Goal: Task Accomplishment & Management: Use online tool/utility

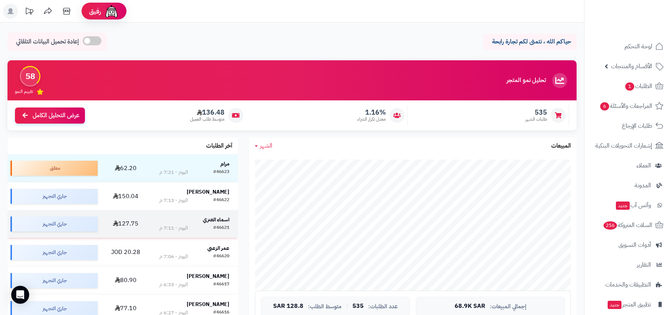
click at [216, 233] on td "اسماء العنزي #46621 اليوم - 7:11 م" at bounding box center [195, 224] width 88 height 28
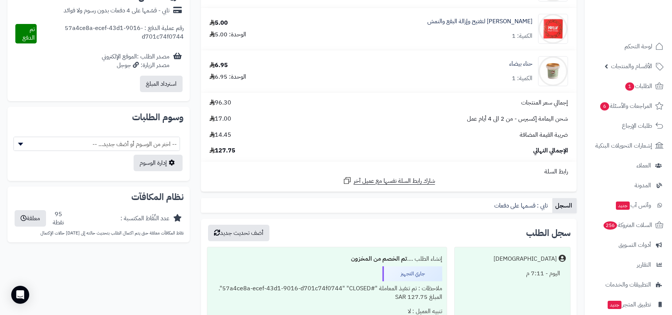
scroll to position [428, 0]
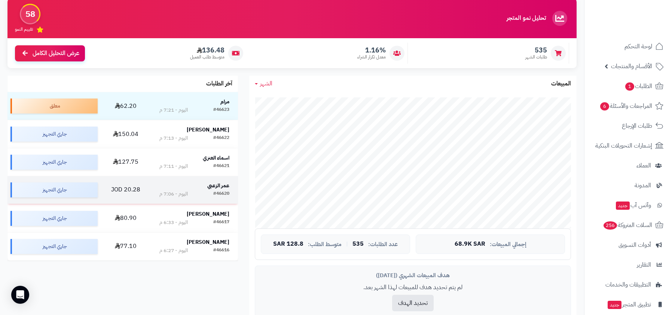
scroll to position [58, 0]
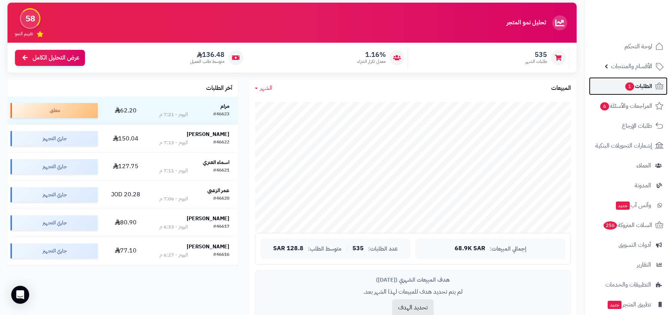
click at [655, 89] on icon at bounding box center [659, 86] width 9 height 9
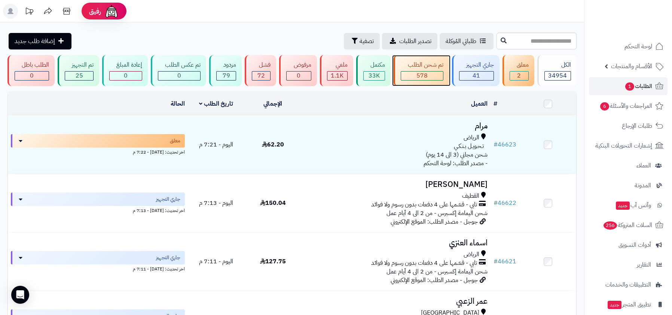
click at [411, 74] on div "578" at bounding box center [422, 75] width 42 height 9
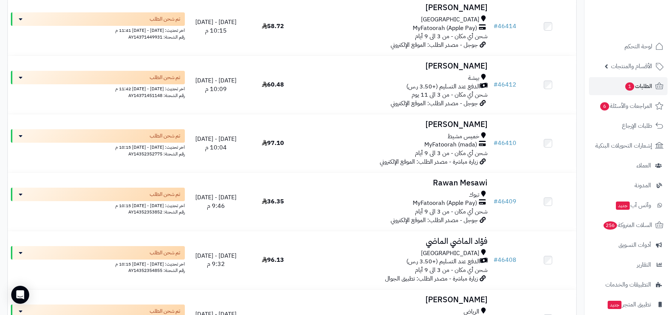
scroll to position [5769, 0]
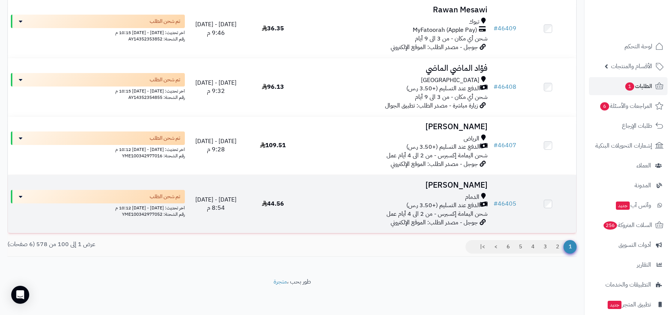
click at [448, 207] on span "الدفع عند التسليم (+3.50 ر.س)" at bounding box center [443, 205] width 74 height 9
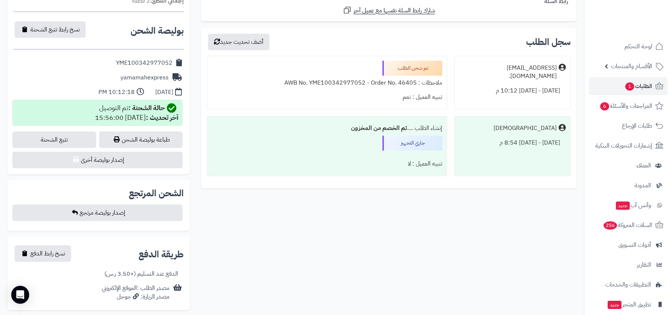
scroll to position [286, 0]
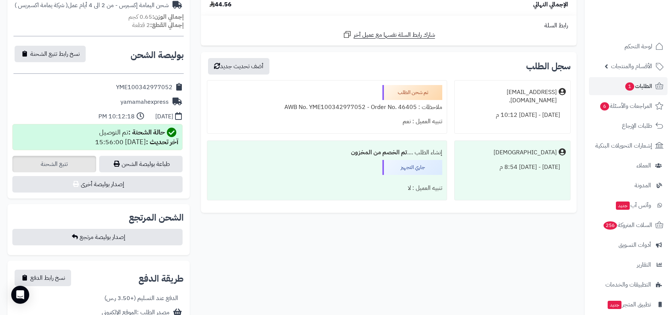
click at [77, 158] on link "تتبع الشحنة" at bounding box center [53, 164] width 83 height 16
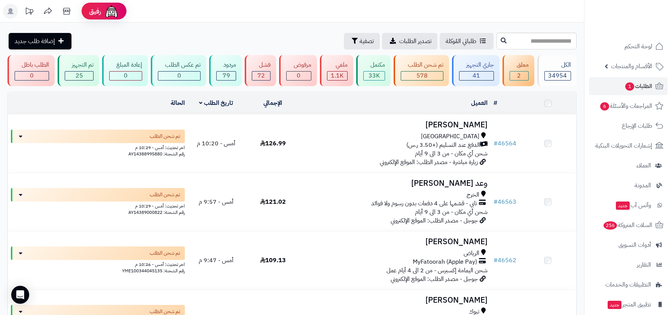
scroll to position [5769, 0]
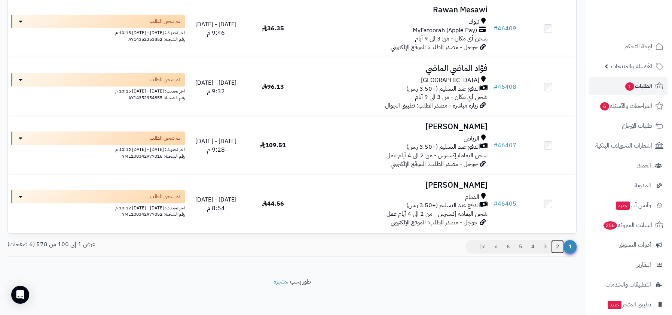
click at [554, 250] on link "2" at bounding box center [557, 246] width 13 height 13
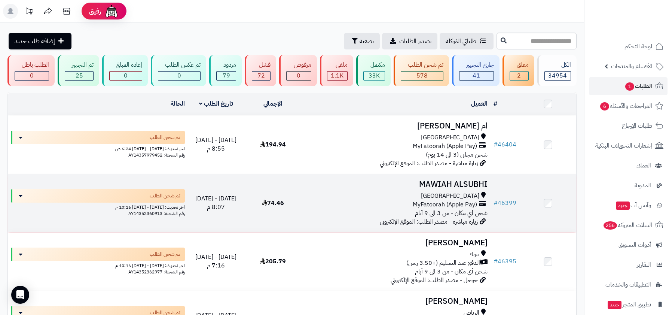
click at [452, 219] on span "زيارة مباشرة - مصدر الطلب: الموقع الإلكتروني" at bounding box center [429, 221] width 98 height 9
click at [452, 196] on div "جدة" at bounding box center [395, 196] width 183 height 9
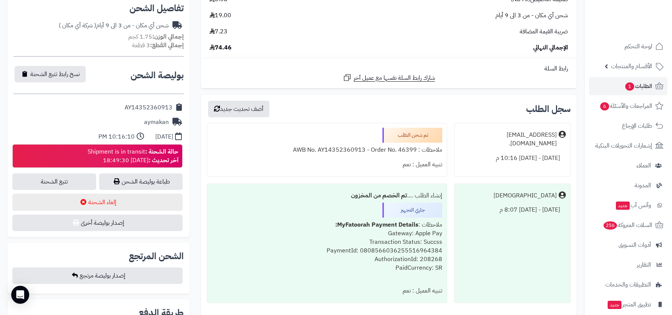
scroll to position [281, 0]
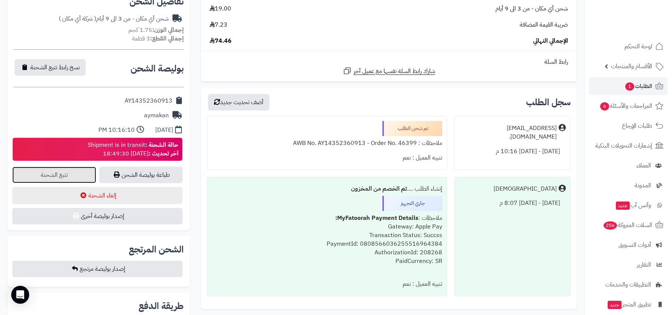
click at [81, 173] on link "تتبع الشحنة" at bounding box center [53, 175] width 83 height 16
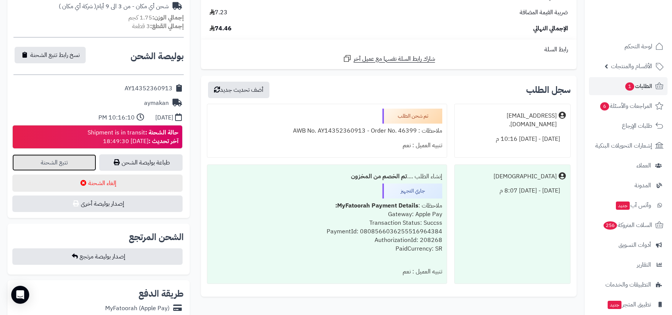
scroll to position [296, 0]
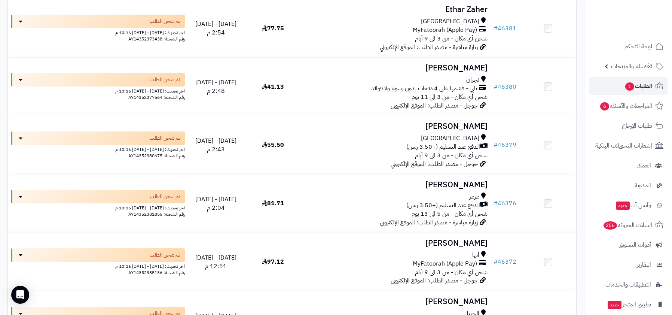
scroll to position [720, 0]
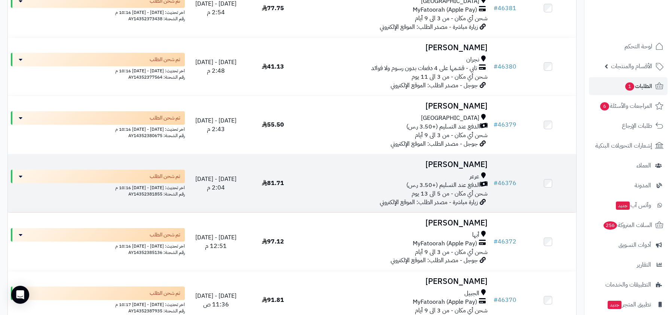
click at [464, 207] on span "زيارة مباشرة - مصدر الطلب: الموقع الإلكتروني" at bounding box center [429, 202] width 98 height 9
click at [476, 171] on td "[PERSON_NAME] عرعر الدفع عند التسليم (+3.50 ر.س) شحن أي مكان - من 5 الى 13 يوم …" at bounding box center [395, 183] width 189 height 58
click at [505, 189] on td "# 46376" at bounding box center [505, 183] width 29 height 58
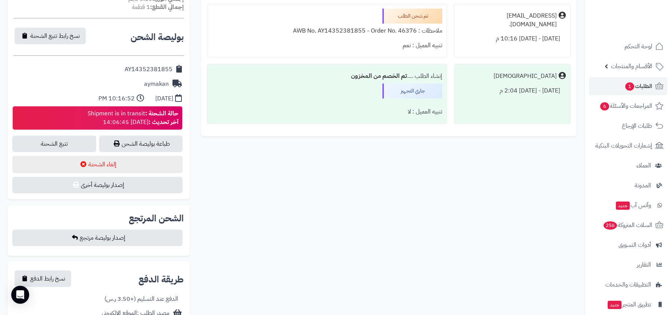
scroll to position [345, 0]
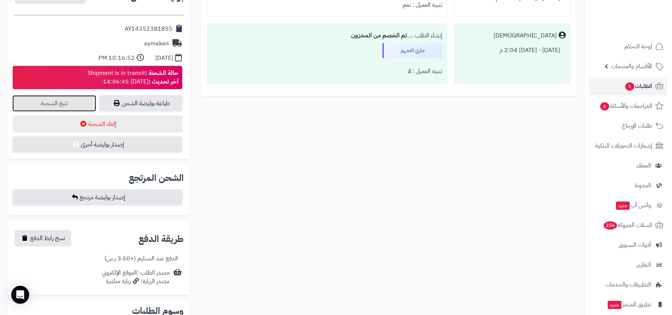
click at [66, 99] on link "تتبع الشحنة" at bounding box center [53, 103] width 83 height 16
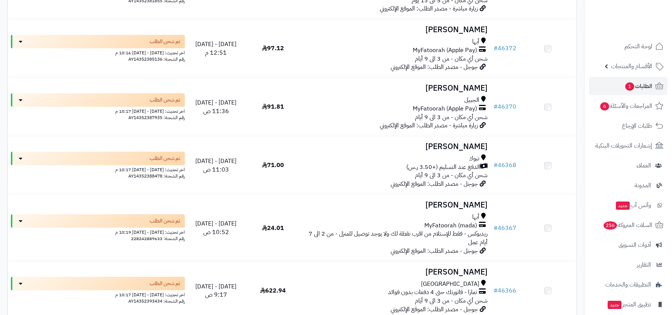
scroll to position [1159, 0]
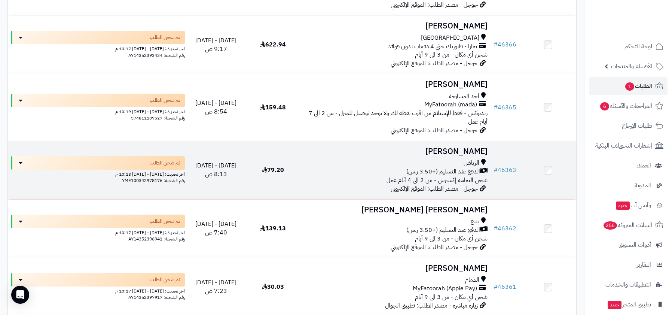
click at [473, 163] on span "الرياض" at bounding box center [472, 163] width 16 height 9
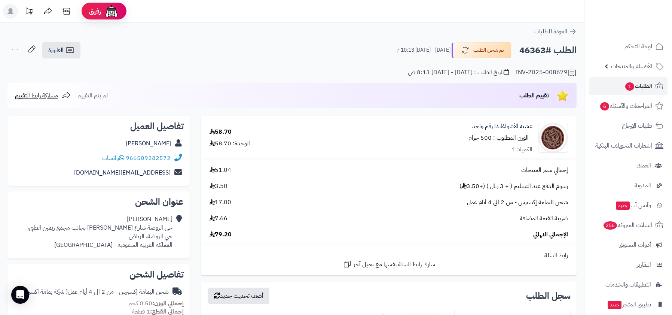
scroll to position [315, 0]
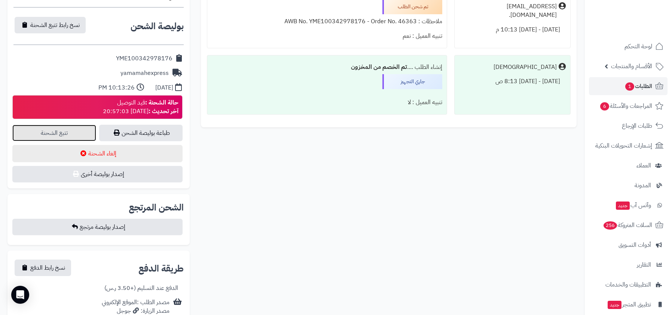
click at [49, 126] on link "تتبع الشحنة" at bounding box center [53, 133] width 83 height 16
click at [124, 109] on div "حالة الشحنة : قيد التوصيل آخر تحديث : 2025-09-08 20:57:03" at bounding box center [141, 106] width 76 height 17
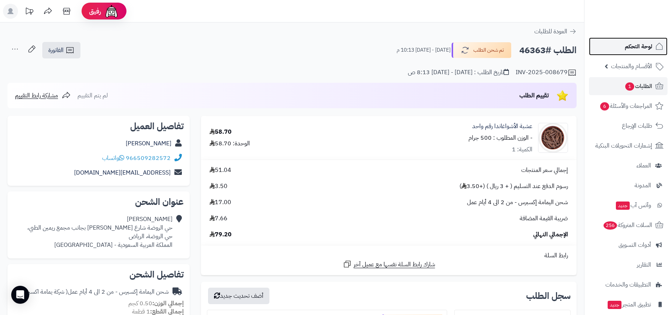
click at [630, 42] on span "لوحة التحكم" at bounding box center [638, 46] width 27 height 10
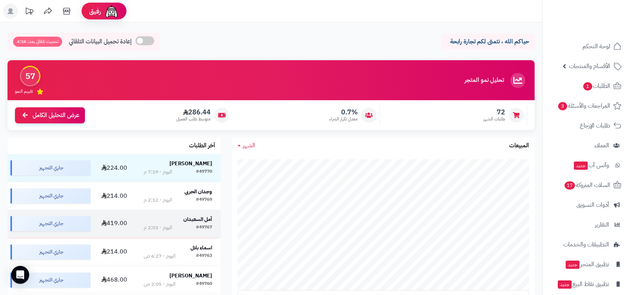
scroll to position [115, 0]
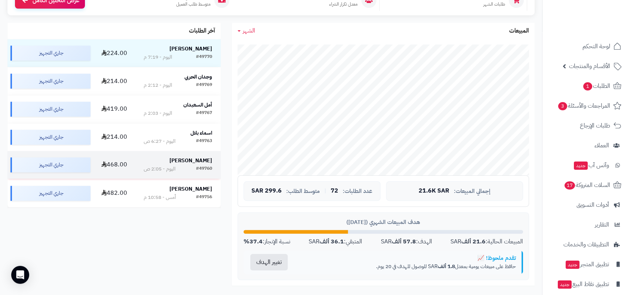
click at [184, 176] on td "فاطمه الحامد #49760 اليوم - 2:05 ص" at bounding box center [178, 165] width 86 height 28
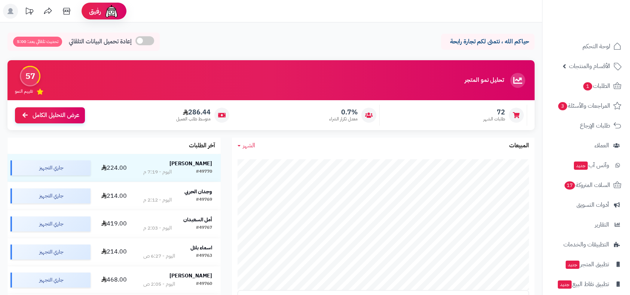
scroll to position [115, 0]
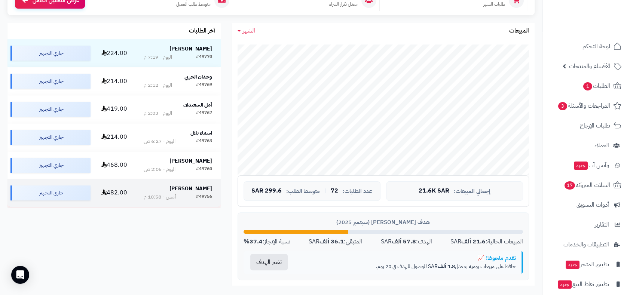
click at [187, 192] on strong "Mariyah Alkhabbaz" at bounding box center [191, 189] width 43 height 8
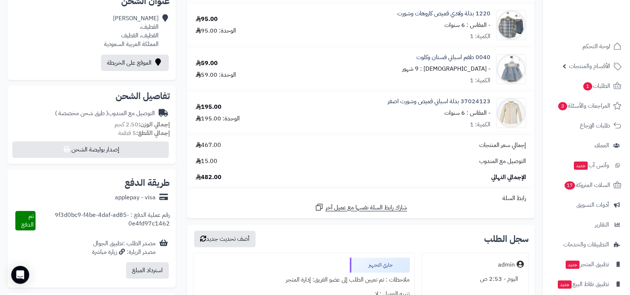
scroll to position [210, 0]
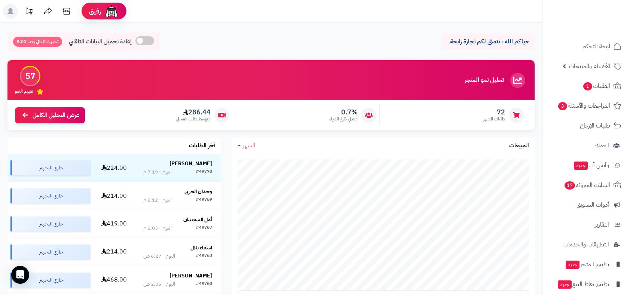
scroll to position [115, 0]
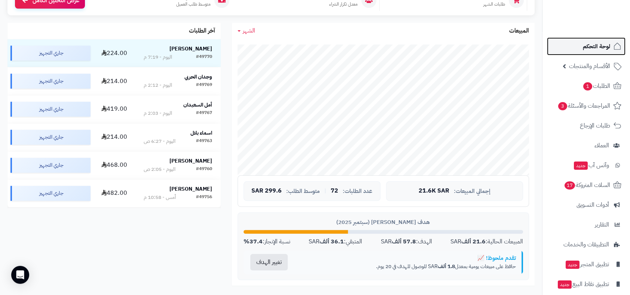
click at [594, 43] on span "لوحة التحكم" at bounding box center [596, 46] width 27 height 10
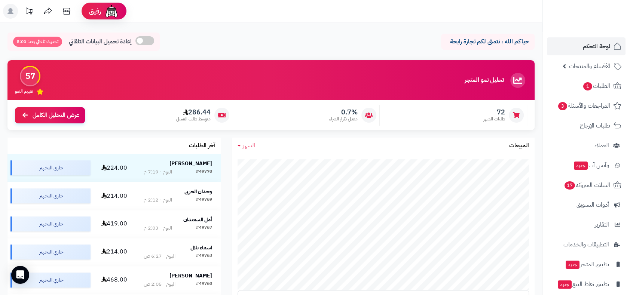
click at [387, 127] on div "72 طلبات الشهر 0.7% معدل تكرار الشراء 286.44 متوسط طلب العميل عرض التحليل الكامل" at bounding box center [270, 115] width 527 height 30
click at [472, 86] on div "تحليل نمو المتجر مرحلة النمو" at bounding box center [496, 80] width 63 height 15
click at [507, 46] on p "حياكم الله ، نتمنى لكم تجارة رابحة" at bounding box center [488, 41] width 82 height 9
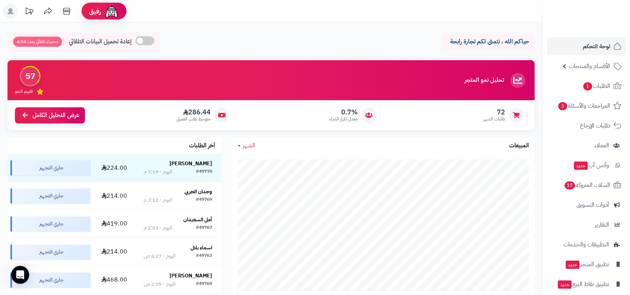
click at [507, 46] on p "حياكم الله ، نتمنى لكم تجارة رابحة" at bounding box center [488, 41] width 82 height 9
click at [460, 42] on p "حياكم الله ، نتمنى لكم تجارة رابحة" at bounding box center [488, 41] width 82 height 9
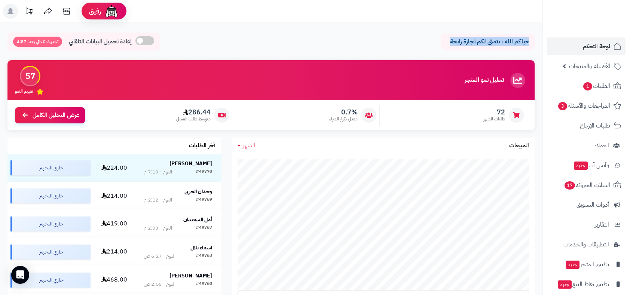
click at [438, 37] on div "حياكم الله ، نتمنى لكم تجارة رابحة إعادة تحميل البيانات التلقائي تحديث تلقائي ب…" at bounding box center [270, 44] width 527 height 22
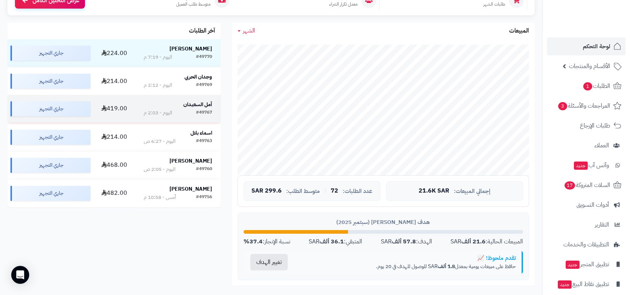
click at [196, 107] on strong "أمل السعيدان" at bounding box center [197, 105] width 29 height 8
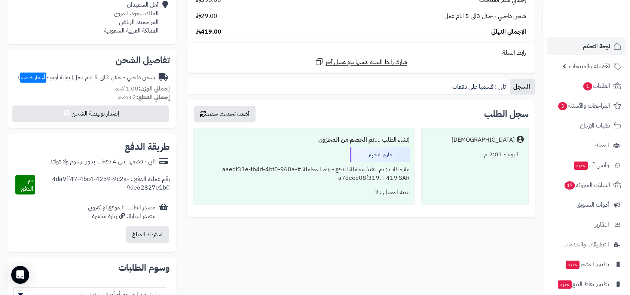
scroll to position [234, 0]
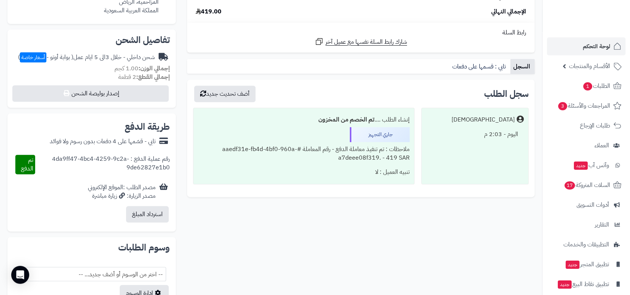
click at [395, 154] on div "ملاحظات : تم تنفيذ معاملة الدفع - رقم المعاملة #aaedf31e-fb4d-4bf0-960a-a7deee0…" at bounding box center [304, 153] width 212 height 23
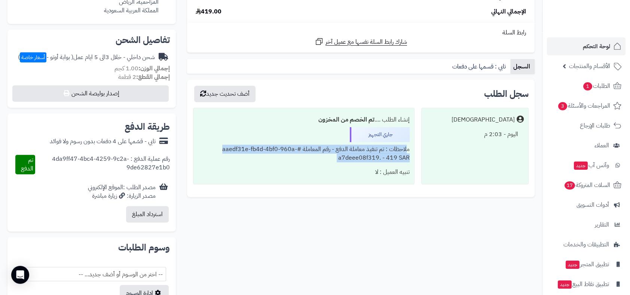
click at [305, 162] on div "ملاحظات : تم تنفيذ معاملة الدفع - رقم المعاملة #aaedf31e-fb4d-4bf0-960a-a7deee0…" at bounding box center [304, 153] width 212 height 23
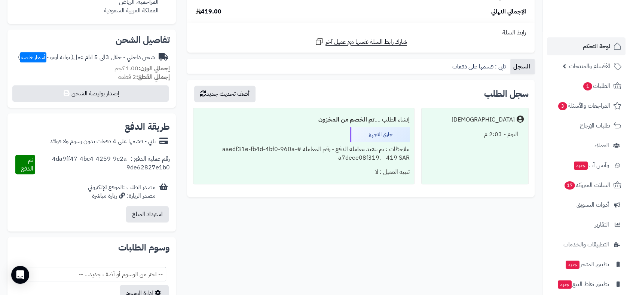
click at [305, 162] on div "ملاحظات : تم تنفيذ معاملة الدفع - رقم المعاملة #aaedf31e-fb4d-4bf0-960a-a7deee0…" at bounding box center [304, 153] width 212 height 23
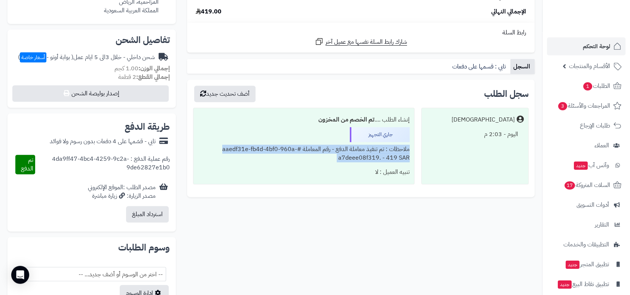
click at [305, 162] on div "ملاحظات : تم تنفيذ معاملة الدفع - رقم المعاملة #aaedf31e-fb4d-4bf0-960a-a7deee0…" at bounding box center [304, 153] width 212 height 23
click at [332, 161] on div "ملاحظات : تم تنفيذ معاملة الدفع - رقم المعاملة #aaedf31e-fb4d-4bf0-960a-a7deee0…" at bounding box center [304, 153] width 212 height 23
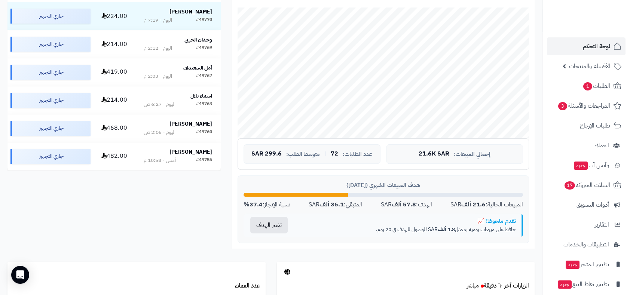
scroll to position [238, 0]
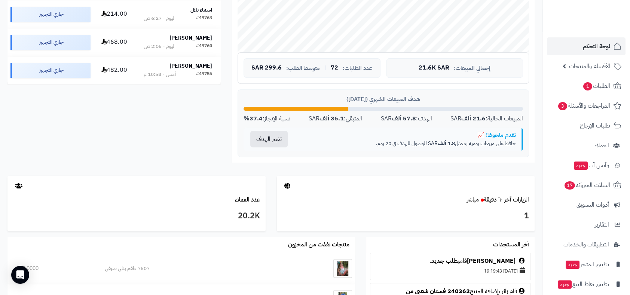
click at [466, 128] on div "تقدم ملحوظ! 📈 حافظ على مبيعات يومية بمعدل 1.8 ألف SAR للوصول للهدف في 20 يوم." at bounding box center [409, 140] width 229 height 24
click at [396, 125] on div "هدف المبيعات الشهري (سبتمبر 2025) المبيعات الحالية: 21.6 ألف SAR الهدف: 57.8 أل…" at bounding box center [384, 123] width 292 height 68
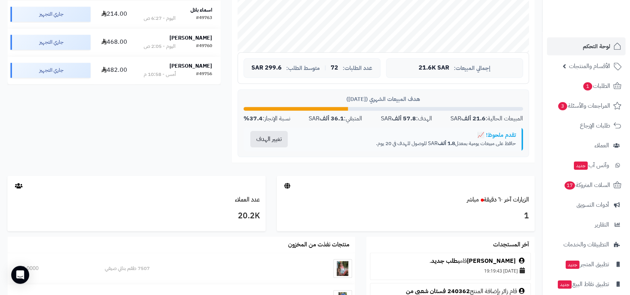
click at [396, 125] on div "هدف المبيعات الشهري (سبتمبر 2025) المبيعات الحالية: 21.6 ألف SAR الهدف: 57.8 أل…" at bounding box center [384, 123] width 292 height 68
click at [421, 119] on div "الهدف: 57.8 ألف SAR" at bounding box center [406, 119] width 51 height 9
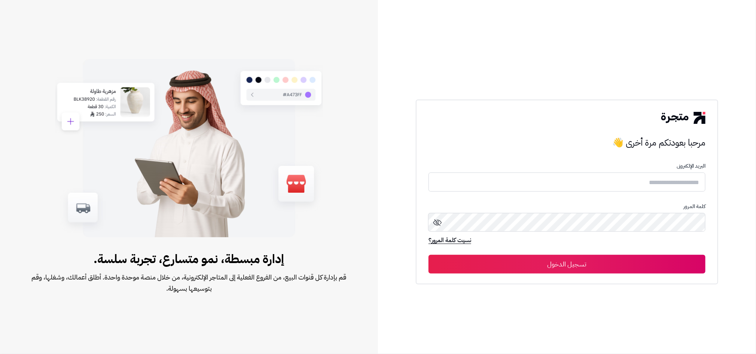
type input "*******"
click at [652, 175] on input "*******" at bounding box center [567, 182] width 277 height 20
click at [524, 262] on button "تسجيل الدخول" at bounding box center [567, 264] width 277 height 19
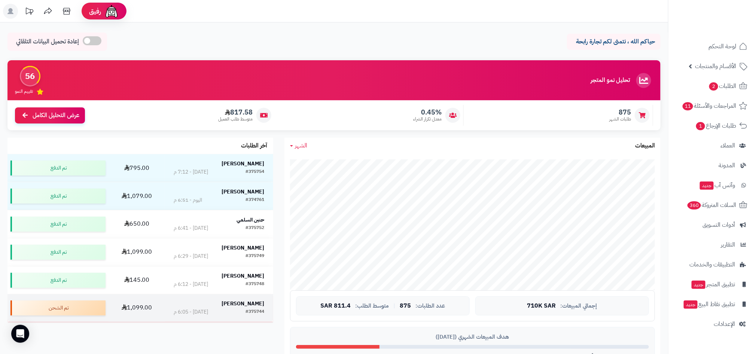
click at [249, 306] on strong "[PERSON_NAME]" at bounding box center [243, 304] width 43 height 8
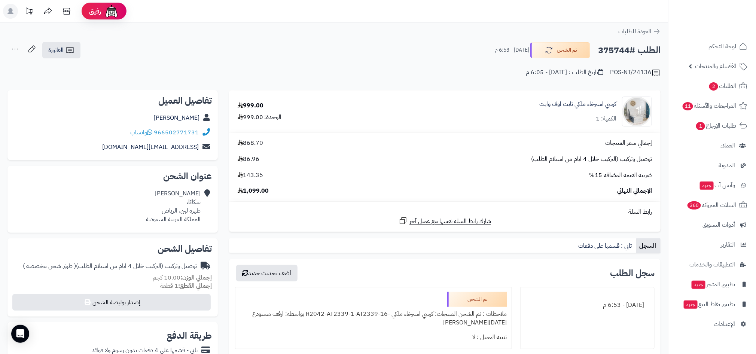
scroll to position [295, 0]
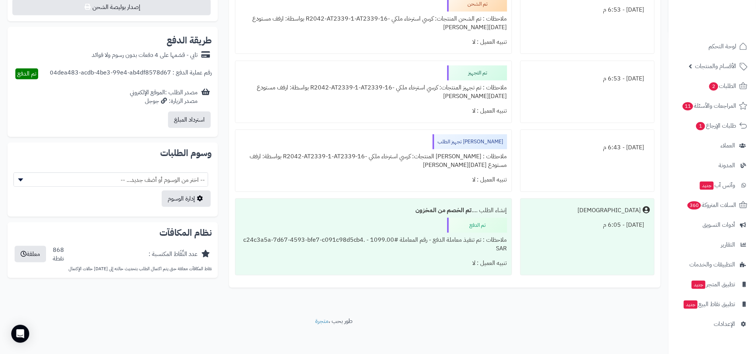
click at [436, 161] on div "ملاحظات : [PERSON_NAME] المنتجات: كرسي استرخاء ملكي -R2042-AT2339-1-AT2339-16 ب…" at bounding box center [373, 160] width 267 height 23
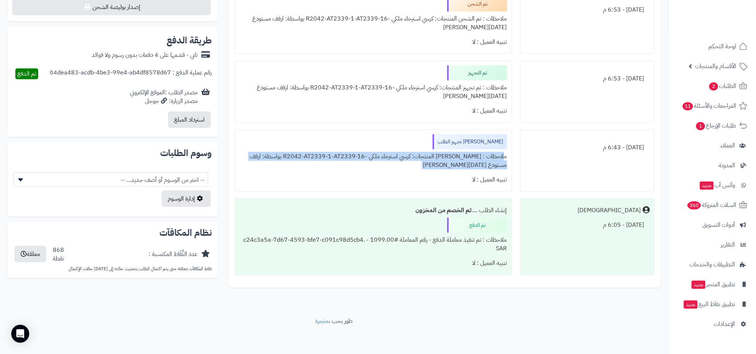
click at [408, 164] on div "ملاحظات : [PERSON_NAME] المنتجات: كرسي استرخاء ملكي -R2042-AT2339-1-AT2339-16 ب…" at bounding box center [373, 160] width 267 height 23
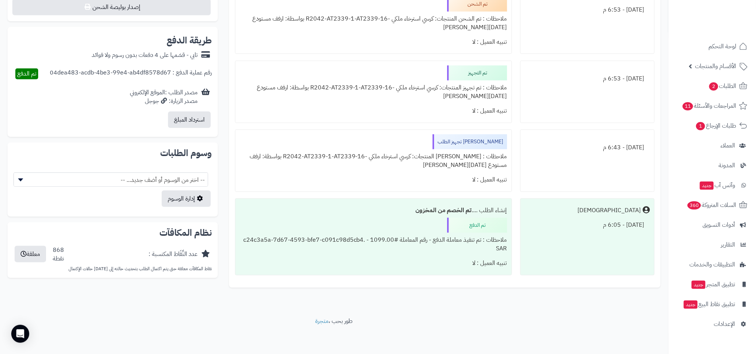
click at [408, 164] on div "ملاحظات : [PERSON_NAME] المنتجات: كرسي استرخاء ملكي -R2042-AT2339-1-AT2339-16 ب…" at bounding box center [373, 160] width 267 height 23
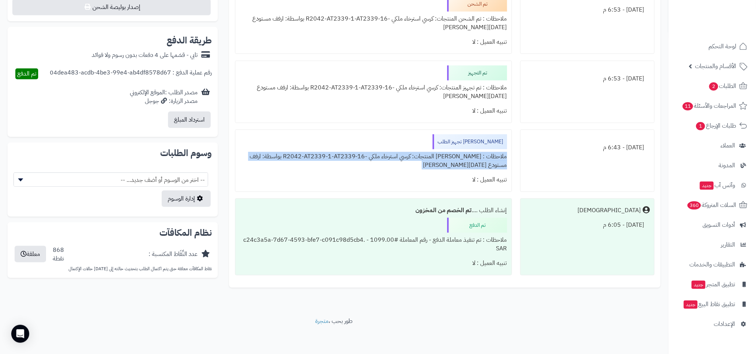
click at [408, 164] on div "ملاحظات : [PERSON_NAME] المنتجات: كرسي استرخاء ملكي -R2042-AT2339-1-AT2339-16 ب…" at bounding box center [373, 160] width 267 height 23
click at [304, 163] on div "ملاحظات : [PERSON_NAME] المنتجات: كرسي استرخاء ملكي -R2042-AT2339-1-AT2339-16 ب…" at bounding box center [373, 160] width 267 height 23
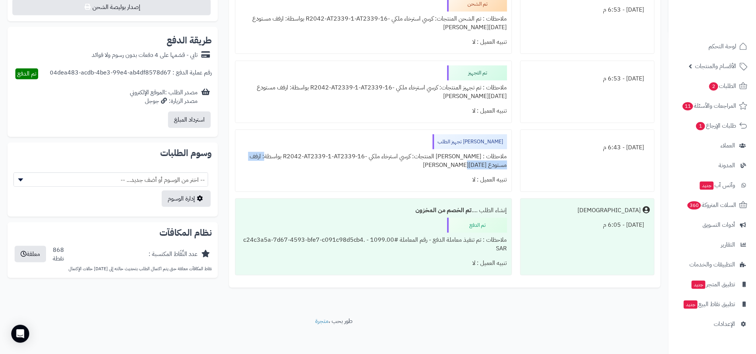
drag, startPoint x: 280, startPoint y: 163, endPoint x: 284, endPoint y: 155, distance: 9.4
click at [284, 155] on div "ملاحظات : [PERSON_NAME] المنتجات: كرسي استرخاء ملكي -R2042-AT2339-1-AT2339-16 ب…" at bounding box center [373, 160] width 267 height 23
click at [284, 155] on div "ملاحظات : جاري تجهيز المنتجات: كرسي استرخاء ملكي -R2042-AT2339-1-AT2339-16 بواس…" at bounding box center [373, 160] width 267 height 23
drag, startPoint x: 284, startPoint y: 155, endPoint x: 283, endPoint y: 164, distance: 9.5
click at [283, 164] on div "ملاحظات : جاري تجهيز المنتجات: كرسي استرخاء ملكي -R2042-AT2339-1-AT2339-16 بواس…" at bounding box center [373, 160] width 267 height 23
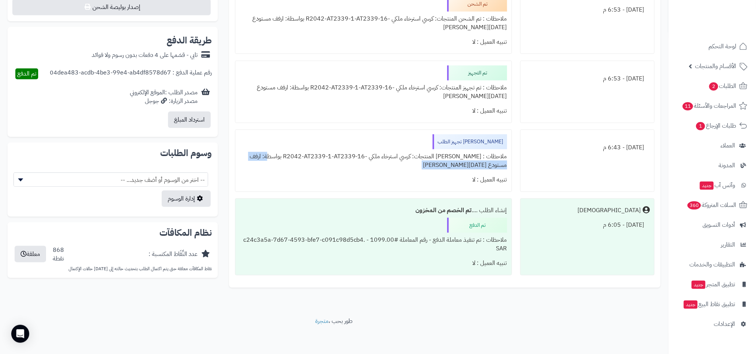
click at [283, 164] on div "ملاحظات : جاري تجهيز المنتجات: كرسي استرخاء ملكي -R2042-AT2339-1-AT2339-16 بواس…" at bounding box center [373, 160] width 267 height 23
drag, startPoint x: 289, startPoint y: 96, endPoint x: 290, endPoint y: 86, distance: 10.3
click at [290, 86] on div "ملاحظات : تم تجهيز المنتجات: كرسي استرخاء ملكي -R2042-AT2339-1-AT2339-16 بواسطة…" at bounding box center [373, 91] width 267 height 23
drag, startPoint x: 290, startPoint y: 86, endPoint x: 288, endPoint y: 105, distance: 18.9
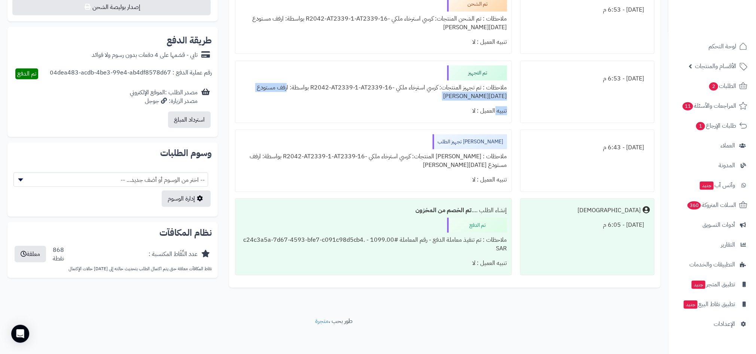
click at [288, 105] on div "تم التجهيز ملاحظات : تم تجهيز المنتجات: كرسي استرخاء ملكي -R2042-AT2339-1-AT233…" at bounding box center [373, 92] width 277 height 63
click at [288, 105] on div "تنبيه العميل : لا" at bounding box center [373, 111] width 267 height 15
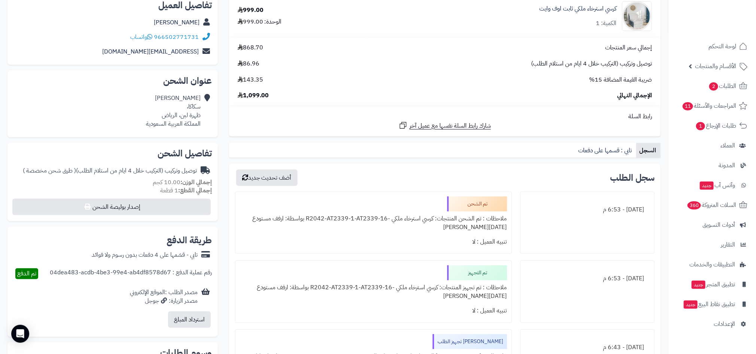
scroll to position [48, 0]
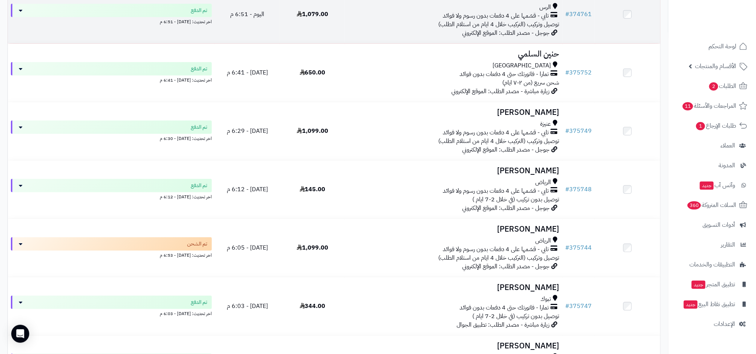
scroll to position [427, 0]
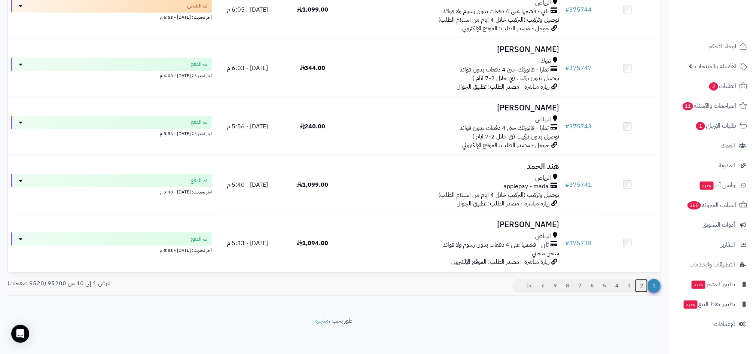
click at [645, 287] on link "2" at bounding box center [641, 285] width 13 height 13
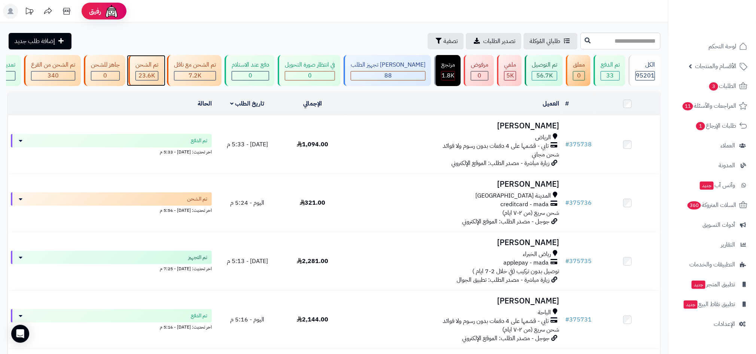
click at [158, 67] on div "تم الشحن" at bounding box center [146, 65] width 23 height 9
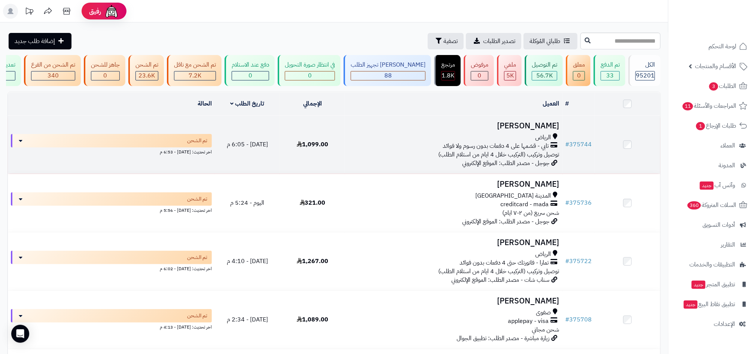
click at [534, 150] on span "توصيل وتركيب (التركيب خلال 4 ايام من استلام الطلب)" at bounding box center [499, 154] width 121 height 9
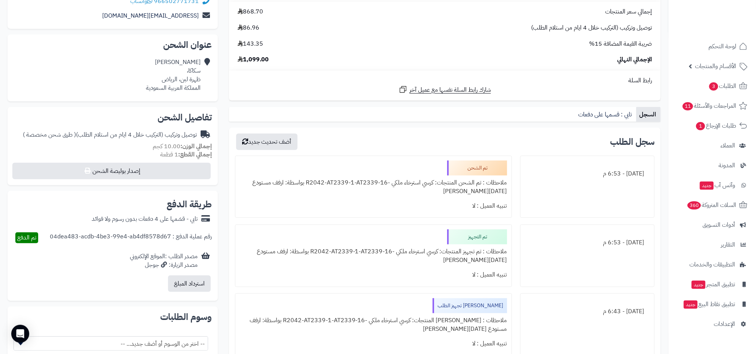
scroll to position [295, 0]
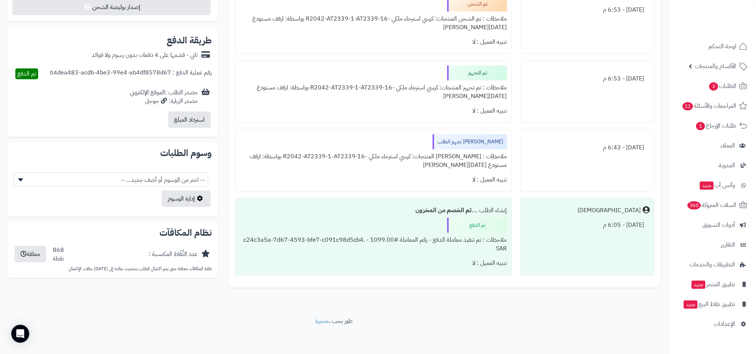
click at [423, 147] on div "[PERSON_NAME] تجهيز الطلب ملاحظات : [PERSON_NAME] المنتجات: كرسي استرخاء ملكي -…" at bounding box center [373, 160] width 277 height 63
click at [423, 147] on div "جاري تجهيز الطلب ملاحظات : جاري تجهيز المنتجات: كرسي استرخاء ملكي -R2042-AT2339…" at bounding box center [373, 160] width 277 height 63
click at [417, 166] on div "ملاحظات : جاري تجهيز المنتجات: كرسي استرخاء ملكي -R2042-AT2339-1-AT2339-16 بواس…" at bounding box center [373, 160] width 267 height 23
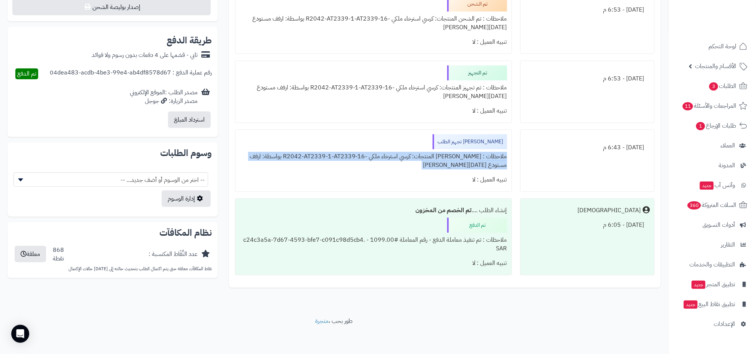
click at [417, 166] on div "ملاحظات : جاري تجهيز المنتجات: كرسي استرخاء ملكي -R2042-AT2339-1-AT2339-16 بواس…" at bounding box center [373, 160] width 267 height 23
click at [464, 139] on div "[PERSON_NAME] تجهيز الطلب" at bounding box center [470, 141] width 74 height 15
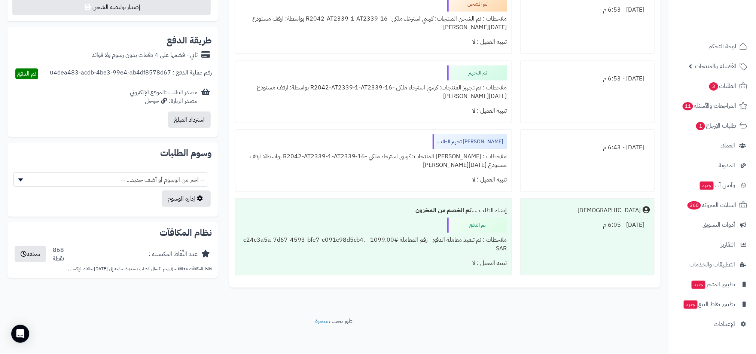
click at [464, 139] on div "[PERSON_NAME] تجهيز الطلب" at bounding box center [470, 141] width 74 height 15
click at [409, 148] on div "جاري تجهيز الطلب ملاحظات : جاري تجهيز المنتجات: كرسي استرخاء ملكي -R2042-AT2339…" at bounding box center [373, 160] width 277 height 63
click at [412, 165] on div "ملاحظات : جاري تجهيز المنتجات: كرسي استرخاء ملكي -R2042-AT2339-1-AT2339-16 بواس…" at bounding box center [373, 160] width 267 height 23
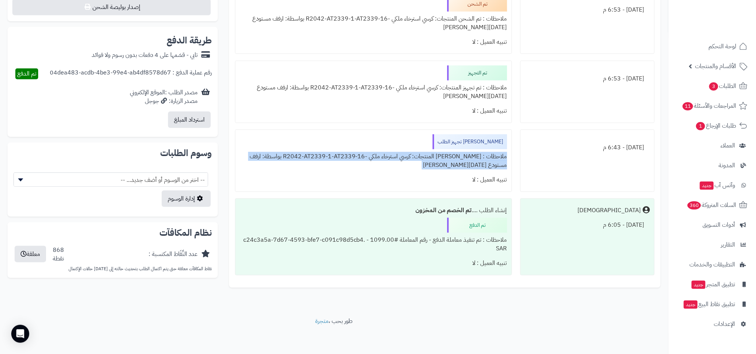
click at [412, 165] on div "ملاحظات : جاري تجهيز المنتجات: كرسي استرخاء ملكي -R2042-AT2339-1-AT2339-16 بواس…" at bounding box center [373, 160] width 267 height 23
click at [383, 167] on div "ملاحظات : جاري تجهيز المنتجات: كرسي استرخاء ملكي -R2042-AT2339-1-AT2339-16 بواس…" at bounding box center [373, 160] width 267 height 23
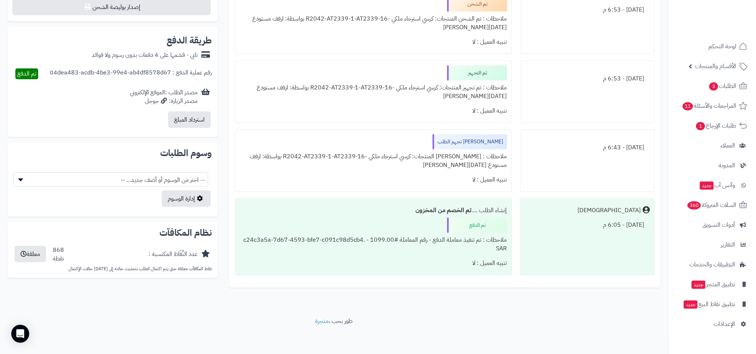
click at [471, 99] on div "ملاحظات : تم تجهيز المنتجات: كرسي استرخاء ملكي -R2042-AT2339-1-AT2339-16 بواسطة…" at bounding box center [373, 91] width 267 height 23
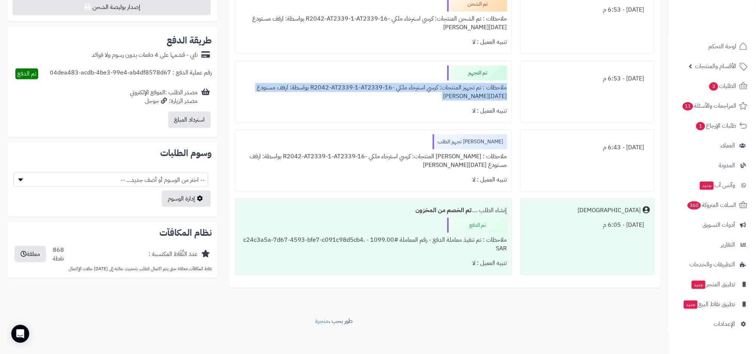
click at [471, 99] on div "ملاحظات : تم تجهيز المنتجات: كرسي استرخاء ملكي -R2042-AT2339-1-AT2339-16 بواسطة…" at bounding box center [373, 91] width 267 height 23
click at [402, 102] on div "ملاحظات : تم تجهيز المنتجات: كرسي استرخاء ملكي -R2042-AT2339-1-AT2339-16 بواسطة…" at bounding box center [373, 91] width 267 height 23
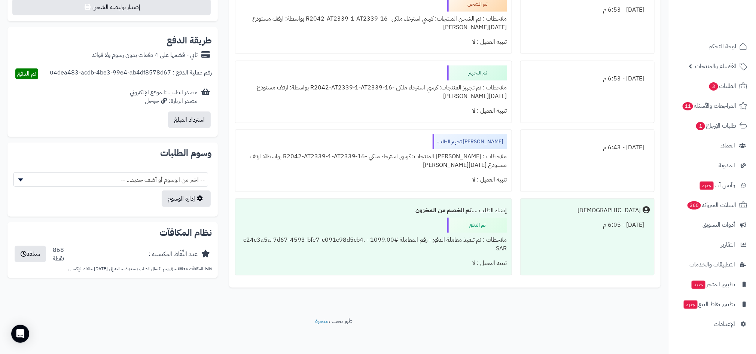
click at [402, 102] on div "ملاحظات : تم تجهيز المنتجات: كرسي استرخاء ملكي -R2042-AT2339-1-AT2339-16 بواسطة…" at bounding box center [373, 91] width 267 height 23
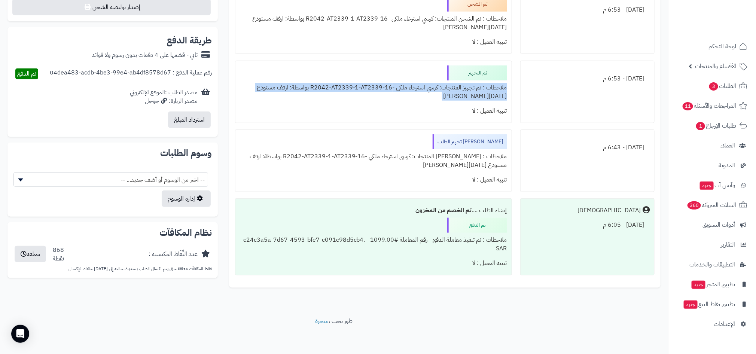
click at [402, 102] on div "ملاحظات : تم تجهيز المنتجات: كرسي استرخاء ملكي -R2042-AT2339-1-AT2339-16 بواسطة…" at bounding box center [373, 91] width 267 height 23
click at [364, 101] on div "ملاحظات : تم تجهيز المنتجات: كرسي استرخاء ملكي -R2042-AT2339-1-AT2339-16 بواسطة…" at bounding box center [373, 91] width 267 height 23
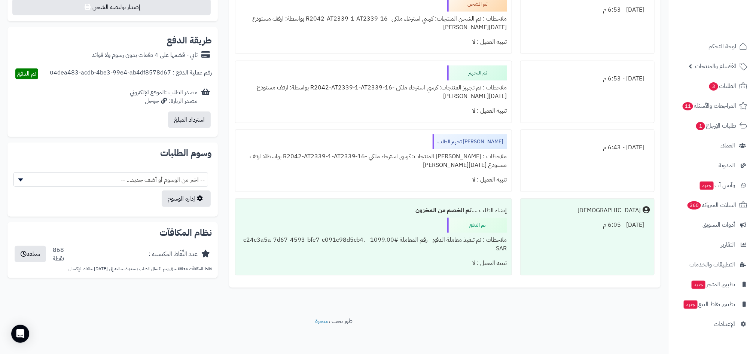
click at [377, 159] on div "ملاحظات : جاري تجهيز المنتجات: كرسي استرخاء ملكي -R2042-AT2339-1-AT2339-16 بواس…" at bounding box center [373, 160] width 267 height 23
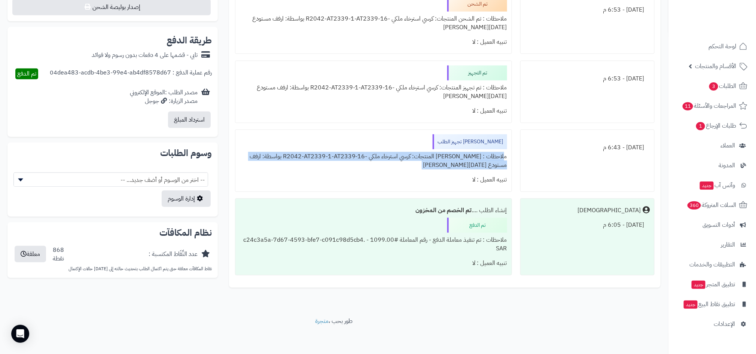
click at [377, 171] on div "ملاحظات : جاري تجهيز المنتجات: كرسي استرخاء ملكي -R2042-AT2339-1-AT2339-16 بواس…" at bounding box center [373, 160] width 267 height 23
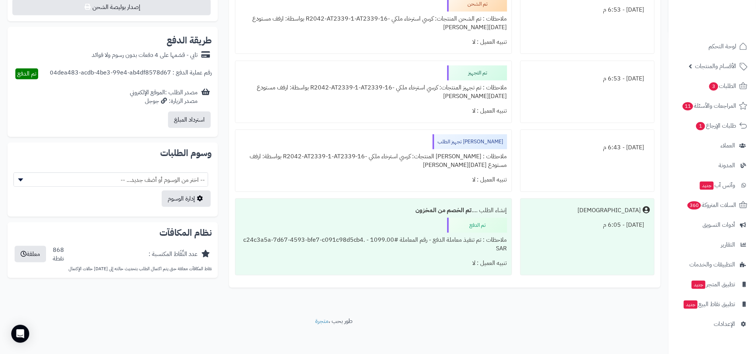
click at [437, 156] on div "ملاحظات : جاري تجهيز المنتجات: كرسي استرخاء ملكي -R2042-AT2339-1-AT2339-16 بواس…" at bounding box center [373, 160] width 267 height 23
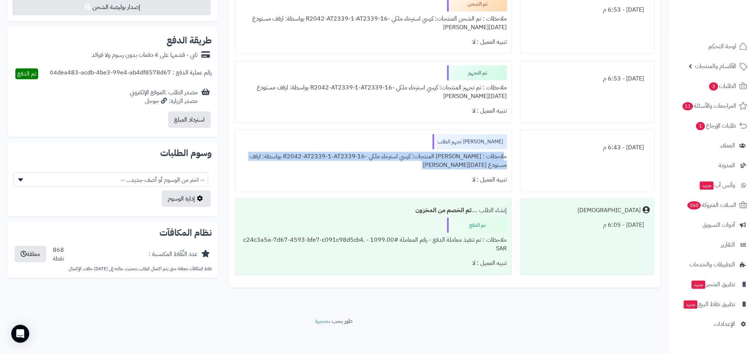
click at [389, 161] on div "ملاحظات : جاري تجهيز المنتجات: كرسي استرخاء ملكي -R2042-AT2339-1-AT2339-16 بواس…" at bounding box center [373, 160] width 267 height 23
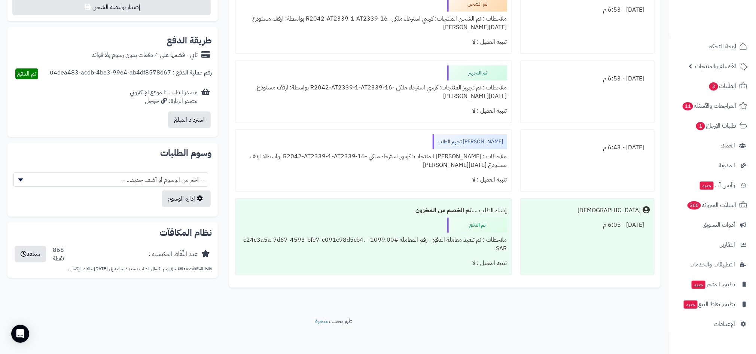
click at [424, 174] on div "تنبيه العميل : لا" at bounding box center [373, 180] width 267 height 15
click at [363, 167] on div "ملاحظات : جاري تجهيز المنتجات: كرسي استرخاء ملكي -R2042-AT2339-1-AT2339-16 بواس…" at bounding box center [373, 160] width 267 height 23
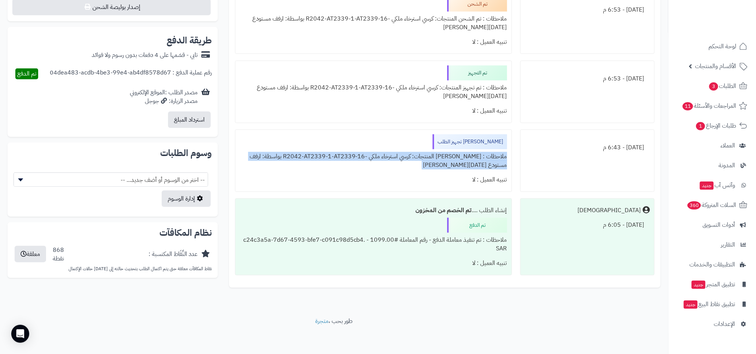
click at [363, 167] on div "ملاحظات : جاري تجهيز المنتجات: كرسي استرخاء ملكي -R2042-AT2339-1-AT2339-16 بواس…" at bounding box center [373, 160] width 267 height 23
drag, startPoint x: 376, startPoint y: 256, endPoint x: 448, endPoint y: 111, distance: 161.2
click at [448, 111] on ul "اليوم - 6:53 م تم الشحن ملاحظات : تم الشحن المنتجات: كرسي استرخاء ملكي -R2042-A…" at bounding box center [445, 134] width 420 height 284
click at [403, 176] on div "تنبيه العميل : لا" at bounding box center [373, 180] width 267 height 15
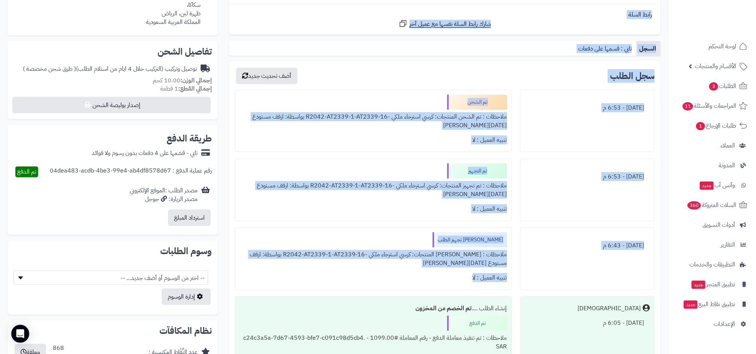
drag, startPoint x: 403, startPoint y: 176, endPoint x: 527, endPoint y: -1, distance: 216.3
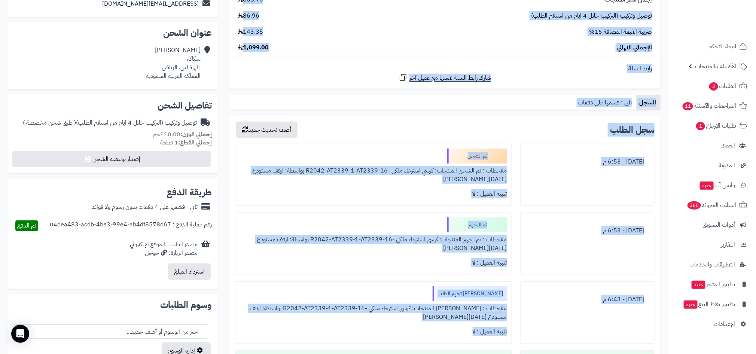
click at [499, 127] on div "سجل الطلب أضف تحديث جديد" at bounding box center [445, 130] width 420 height 16
drag, startPoint x: 498, startPoint y: 138, endPoint x: 497, endPoint y: 207, distance: 68.1
click at [497, 207] on div "سجل الطلب أضف تحديث جديد اليوم - 6:53 م تم الشحن ملاحظات : تم الشحن المنتجات: ك…" at bounding box center [445, 278] width 432 height 324
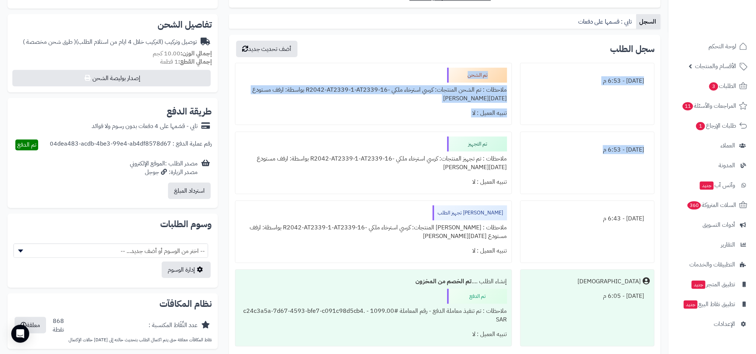
scroll to position [295, 0]
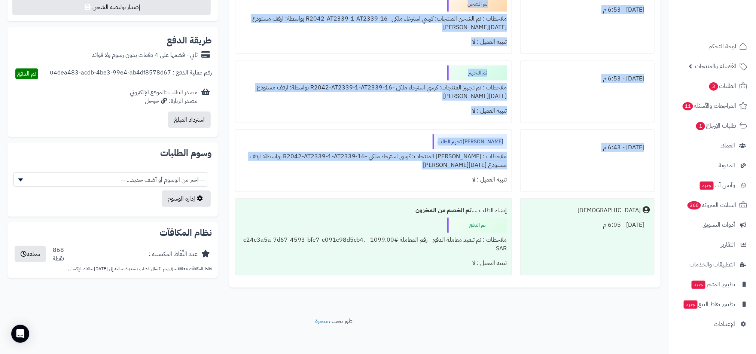
click at [433, 174] on div "تنبيه العميل : لا" at bounding box center [373, 180] width 267 height 15
copy div "سجل الطلب أضف تحديث جديد اليوم - 6:53 م تم الشحن ملاحظات : تم الشحن المنتجات: ك…"
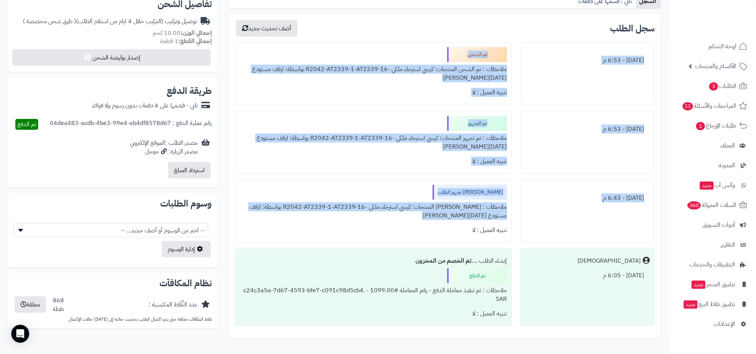
click at [423, 155] on div "تنبيه العميل : لا" at bounding box center [373, 161] width 267 height 15
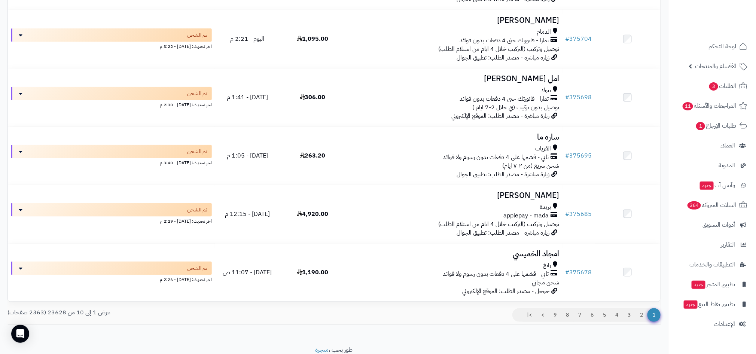
scroll to position [421, 0]
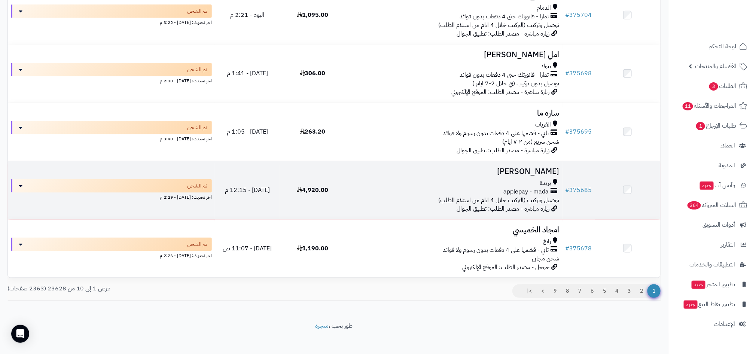
click at [544, 186] on span "بريدة" at bounding box center [545, 183] width 11 height 9
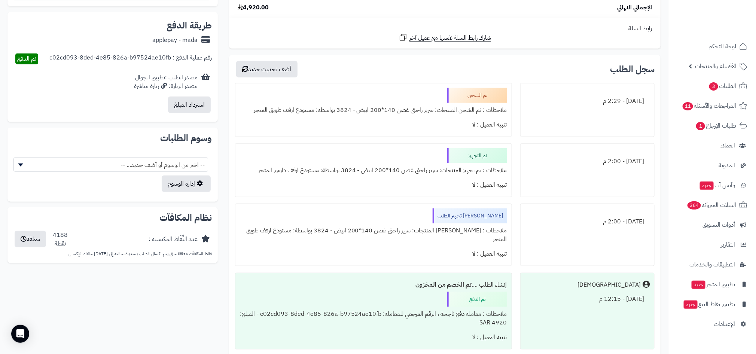
scroll to position [339, 0]
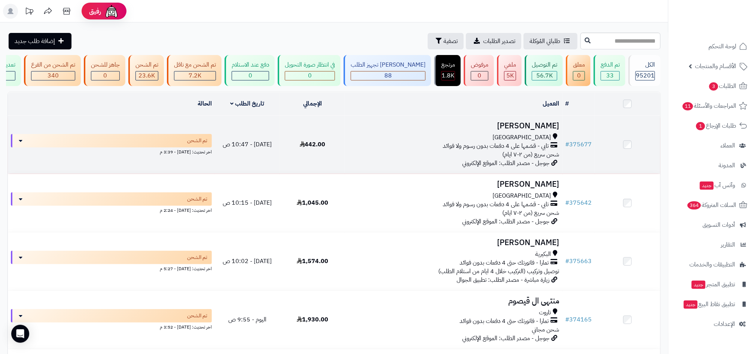
click at [537, 148] on span "تابي - قسّمها على 4 دفعات بدون رسوم ولا فوائد" at bounding box center [496, 146] width 106 height 9
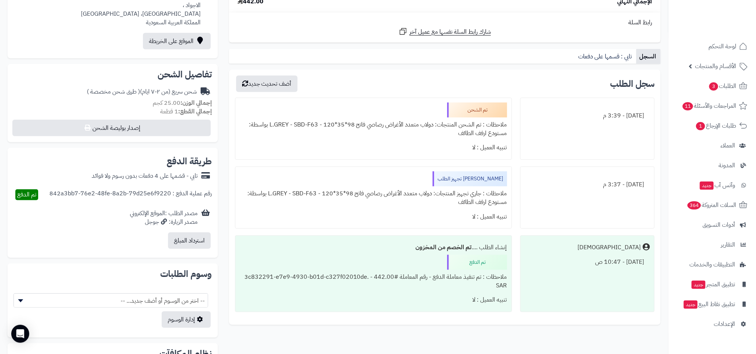
scroll to position [220, 0]
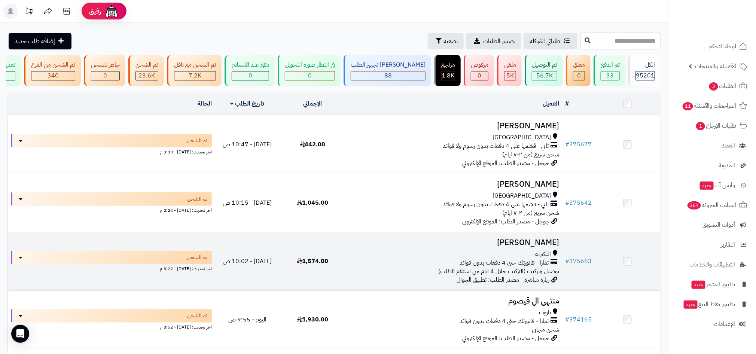
click at [499, 256] on div "البكيرية" at bounding box center [453, 254] width 211 height 9
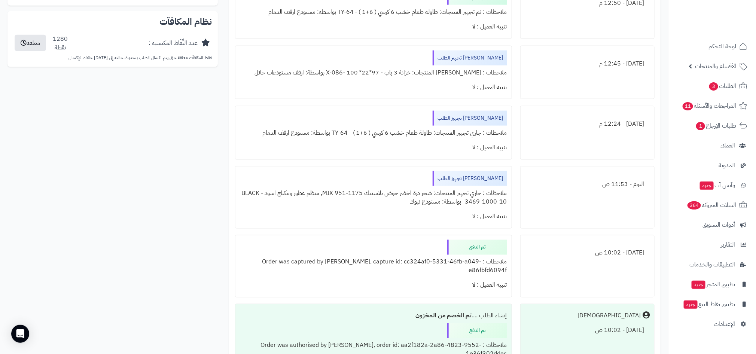
scroll to position [532, 0]
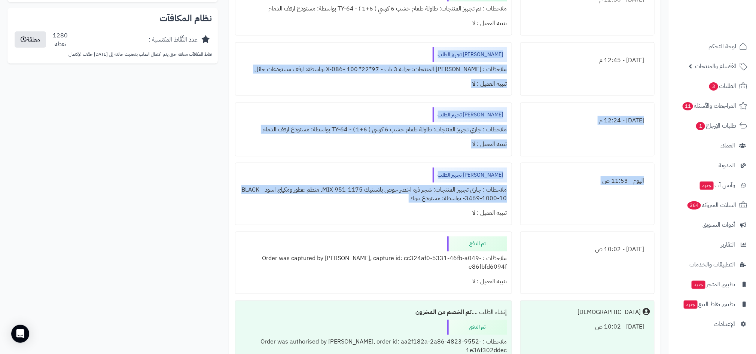
drag, startPoint x: 420, startPoint y: 208, endPoint x: 528, endPoint y: 70, distance: 175.9
click at [528, 70] on ul "[DATE] - 5:27 م تم الشحن ملاحظات : تم الشحن المنتجات: خزانة 3 باب - 97*22* 100 …" at bounding box center [445, 119] width 420 height 516
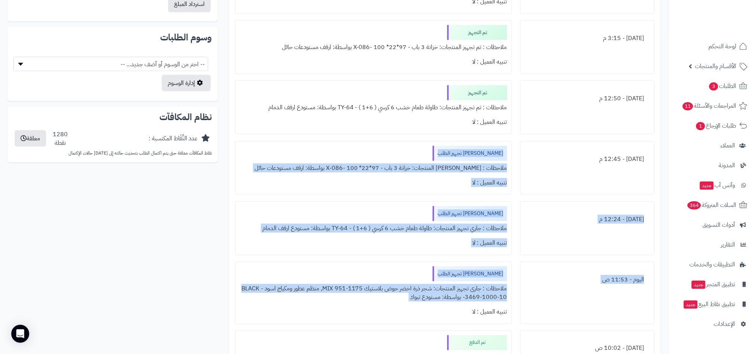
scroll to position [430, 0]
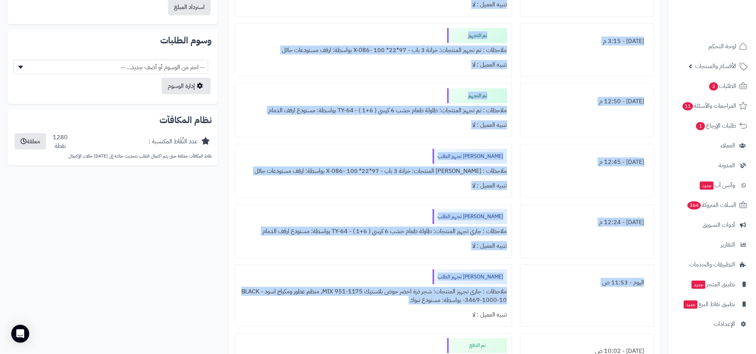
copy ul "اليوم - 5:27 م تم الشحن ملاحظات : تم الشحن المنتجات: خزانة 3 باب - 97*22* 100 -…"
click at [551, 168] on div "اليوم - 12:45 م" at bounding box center [587, 162] width 125 height 15
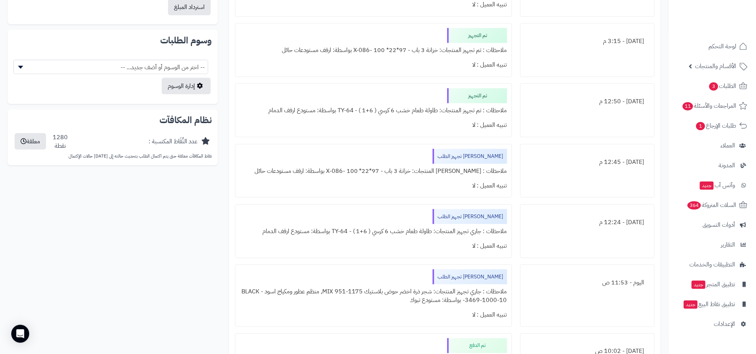
click at [469, 167] on div "ملاحظات : جاري تجهيز المنتجات: خزانة 3 باب - 97*22* 100 -X-086 بواسطة: ارفف مست…" at bounding box center [373, 171] width 267 height 15
click at [417, 277] on div "جاري تجهيز الطلب ملاحظات : جاري تجهيز المنتجات: شجر ذرة اخضر حوض بلاستيك MIX 95…" at bounding box center [373, 296] width 277 height 63
click at [446, 231] on div "ملاحظات : جاري تجهيز المنتجات: طاولة طعام خشب 6 كرسي ( 6+1 ) - TY-64 بواسطة: مس…" at bounding box center [373, 231] width 267 height 15
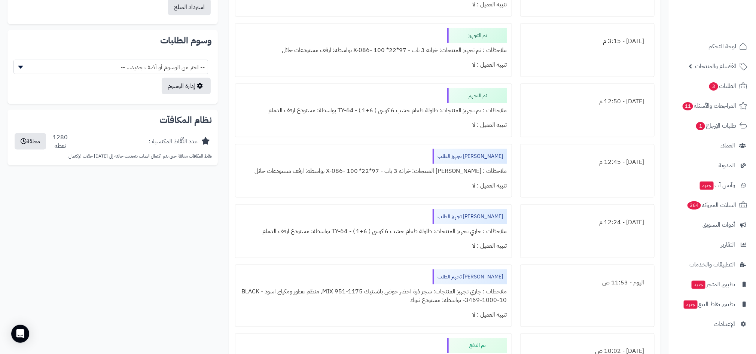
click at [446, 231] on div "ملاحظات : جاري تجهيز المنتجات: طاولة طعام خشب 6 كرسي ( 6+1 ) - TY-64 بواسطة: مس…" at bounding box center [373, 231] width 267 height 15
click at [404, 288] on div "ملاحظات : جاري تجهيز المنتجات: شجر ذرة اخضر حوض بلاستيك MIX 951-1175, منظم عطور…" at bounding box center [373, 295] width 267 height 23
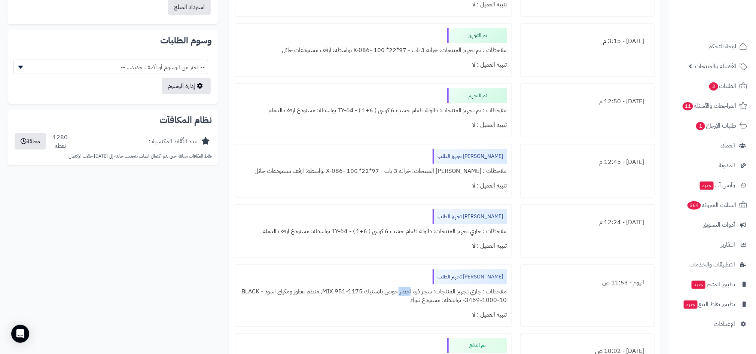
click at [404, 288] on div "ملاحظات : جاري تجهيز المنتجات: شجر ذرة اخضر حوض بلاستيك MIX 951-1175, منظم عطور…" at bounding box center [373, 295] width 267 height 23
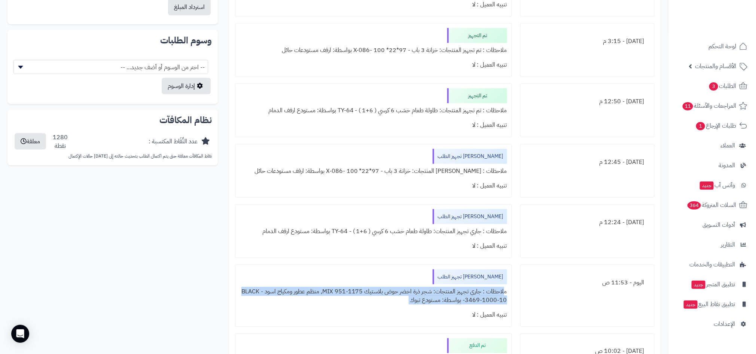
click at [396, 305] on div "ملاحظات : جاري تجهيز المنتجات: شجر ذرة اخضر حوض بلاستيك MIX 951-1175, منظم عطور…" at bounding box center [373, 295] width 267 height 23
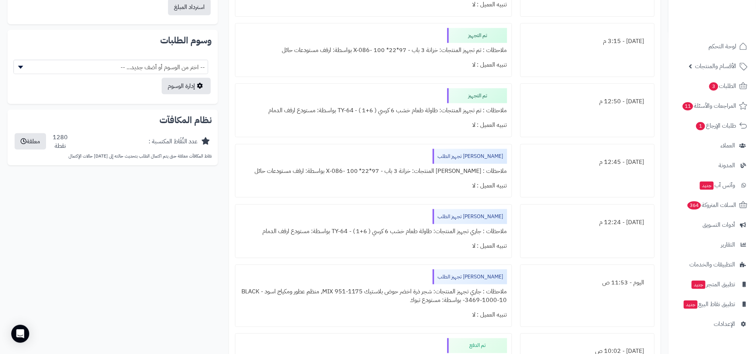
scroll to position [617, 0]
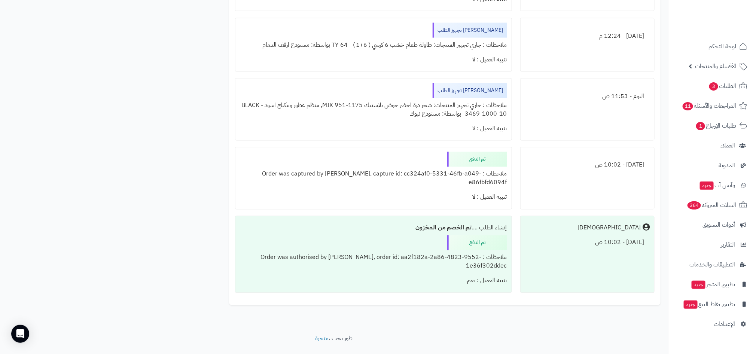
drag, startPoint x: 355, startPoint y: 116, endPoint x: 516, endPoint y: 99, distance: 162.2
click at [516, 99] on li "اليوم - 11:53 ص جاري تجهيز الطلب ملاحظات : جاري تجهيز المنتجات: شجر ذرة اخضر حو…" at bounding box center [445, 109] width 420 height 63
click at [495, 108] on div "ملاحظات : جاري تجهيز المنتجات: شجر ذرة اخضر حوض بلاستيك MIX 951-1175, منظم عطور…" at bounding box center [373, 109] width 267 height 23
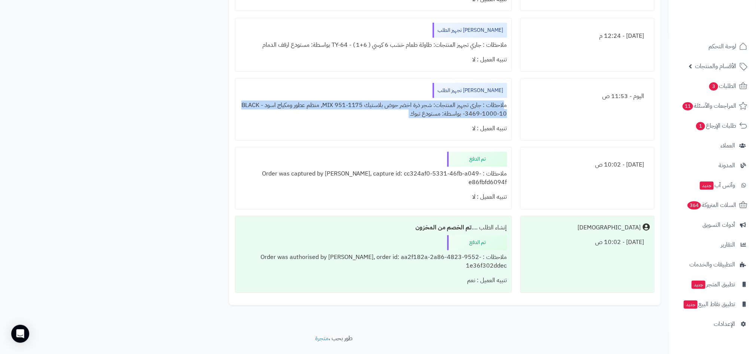
click at [415, 115] on div "ملاحظات : جاري تجهيز المنتجات: شجر ذرة اخضر حوض بلاستيك MIX 951-1175, منظم عطور…" at bounding box center [373, 109] width 267 height 23
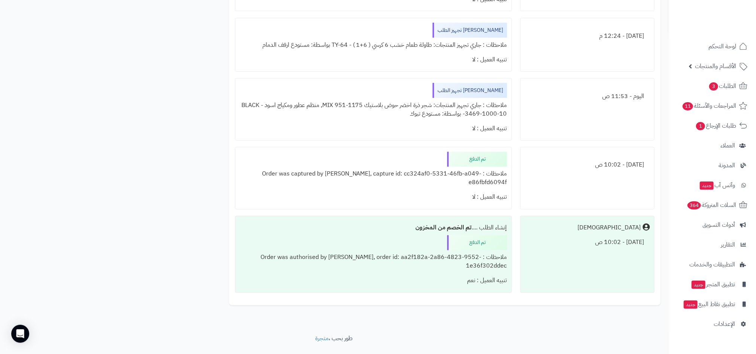
click at [454, 250] on div "ملاحظات : Order was authorised by Tamara, order id: aa2f182a-2a86-4823-9552-1e3…" at bounding box center [373, 261] width 267 height 23
click at [504, 112] on div "ملاحظات : جاري تجهيز المنتجات: شجر ذرة اخضر حوض بلاستيك MIX 951-1175, منظم عطور…" at bounding box center [373, 109] width 267 height 23
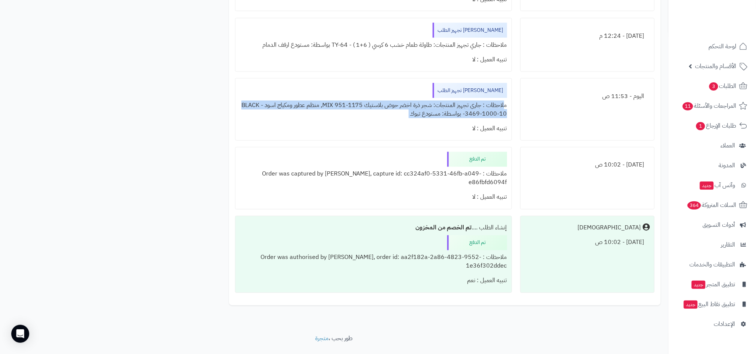
click at [535, 115] on div "اليوم - 11:53 ص" at bounding box center [587, 109] width 134 height 63
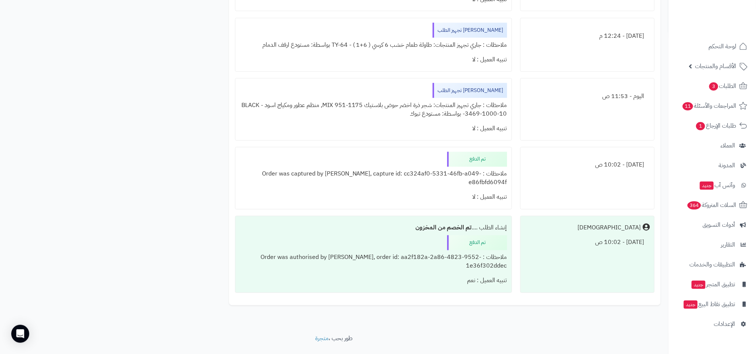
click at [441, 110] on div "ملاحظات : جاري تجهيز المنتجات: شجر ذرة اخضر حوض بلاستيك MIX 951-1175, منظم عطور…" at bounding box center [373, 109] width 267 height 23
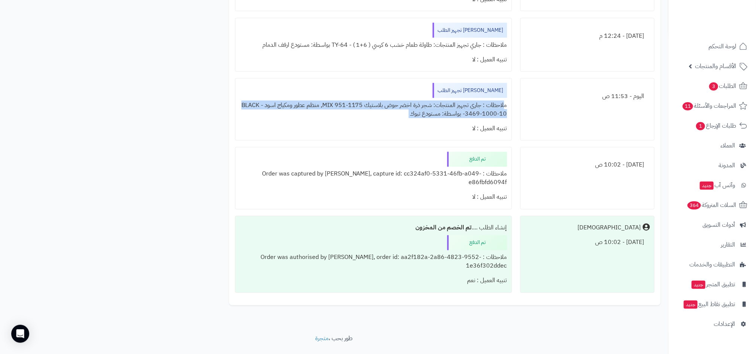
click at [503, 103] on div "ملاحظات : جاري تجهيز المنتجات: شجر ذرة اخضر حوض بلاستيك MIX 951-1175, منظم عطور…" at bounding box center [373, 109] width 267 height 23
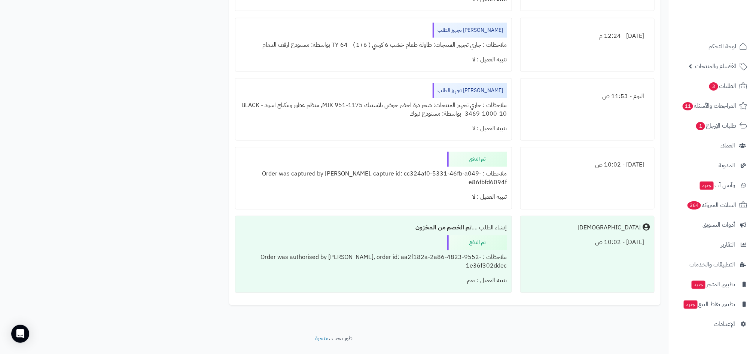
click at [503, 103] on div "ملاحظات : جاري تجهيز المنتجات: شجر ذرة اخضر حوض بلاستيك MIX 951-1175, منظم عطور…" at bounding box center [373, 109] width 267 height 23
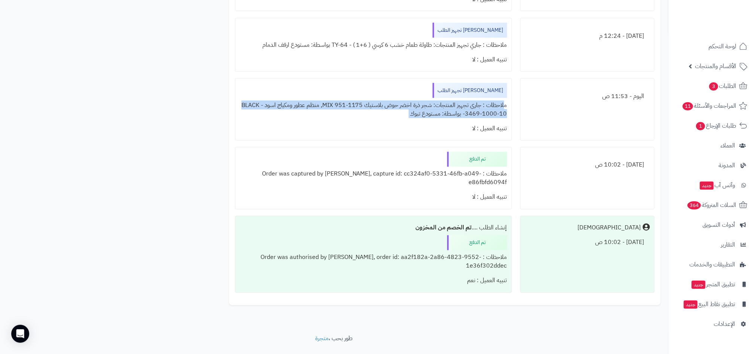
click at [529, 104] on div "اليوم - 11:53 ص" at bounding box center [587, 109] width 134 height 63
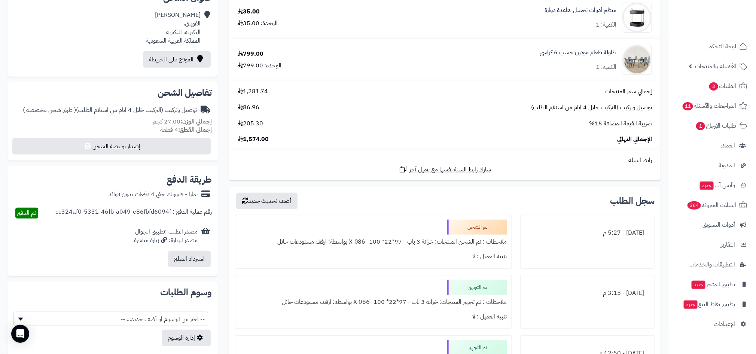
scroll to position [265, 0]
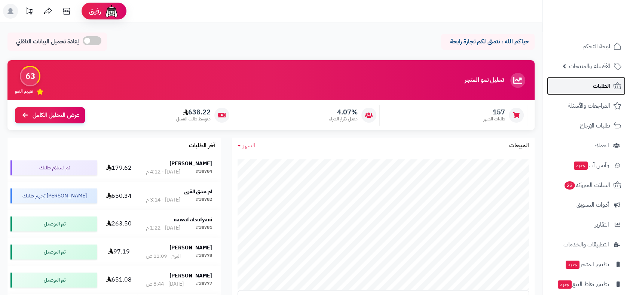
click at [595, 81] on span "الطلبات" at bounding box center [601, 86] width 17 height 10
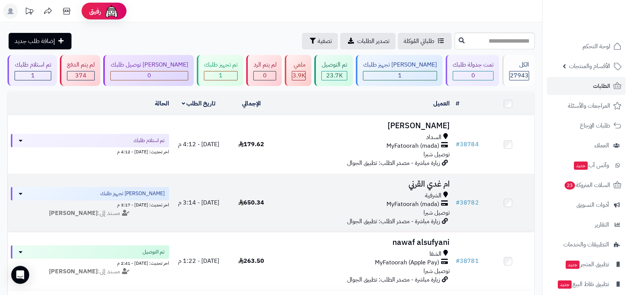
click at [433, 206] on span "MyFatoorah (mada)" at bounding box center [413, 204] width 53 height 9
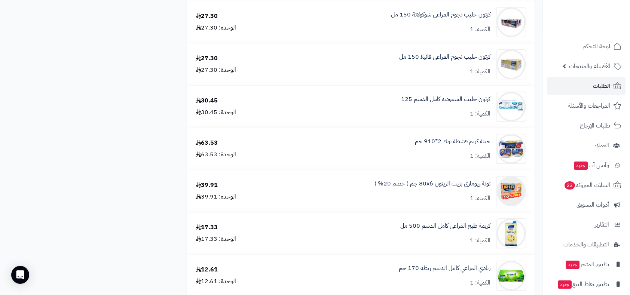
scroll to position [1015, 0]
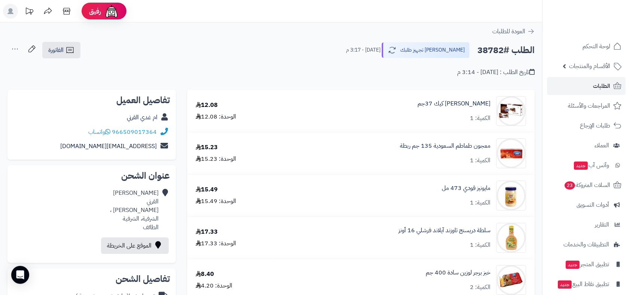
click at [10, 44] on icon at bounding box center [14, 49] width 15 height 15
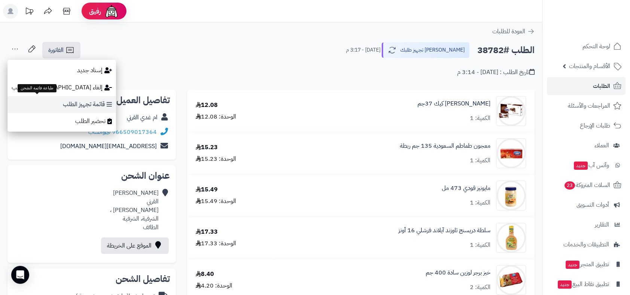
click at [32, 107] on link "قائمة تجهيز الطلب" at bounding box center [61, 104] width 109 height 17
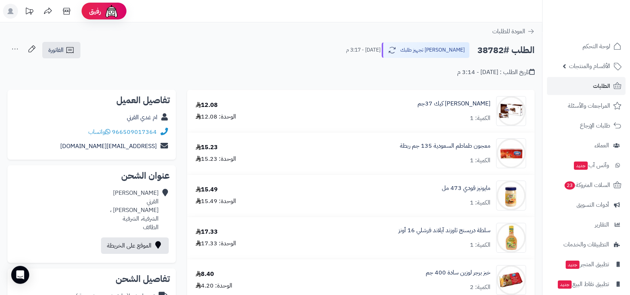
click at [15, 51] on icon at bounding box center [14, 49] width 15 height 15
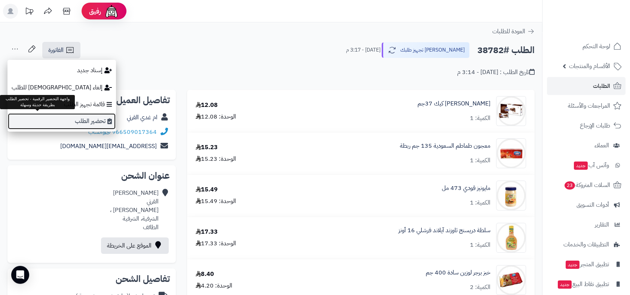
click at [42, 115] on link "تحضير الطلب" at bounding box center [61, 121] width 109 height 17
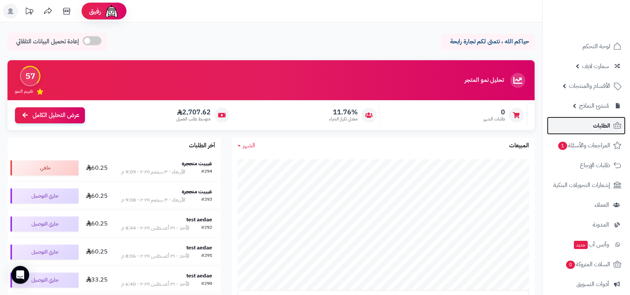
click at [585, 125] on link "الطلبات" at bounding box center [586, 126] width 79 height 18
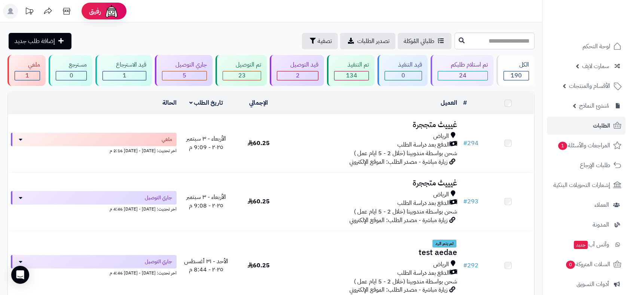
click at [427, 141] on span "الدفع بعد دراسة الطلب" at bounding box center [423, 145] width 52 height 9
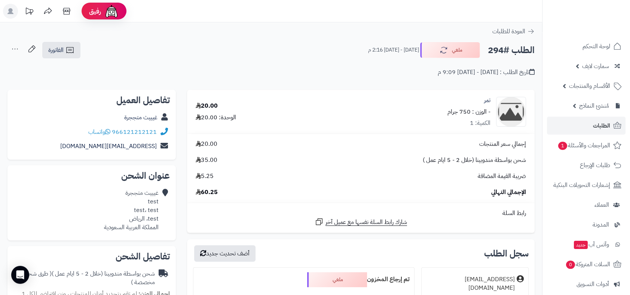
scroll to position [21, 0]
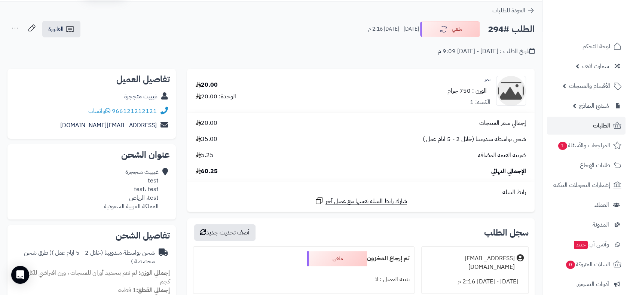
click at [18, 25] on icon at bounding box center [14, 28] width 15 height 15
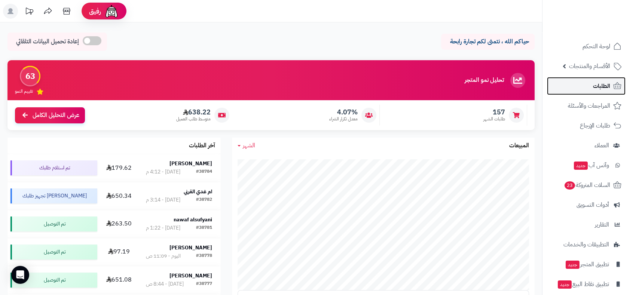
click at [606, 86] on span "الطلبات" at bounding box center [601, 86] width 17 height 10
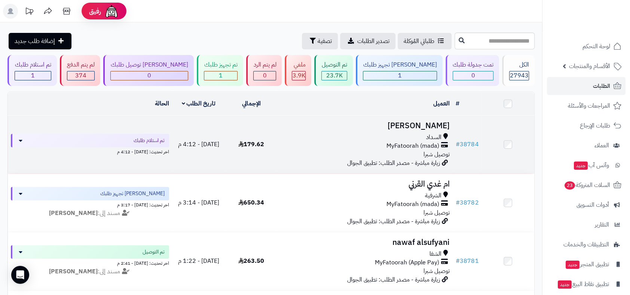
click at [411, 126] on h3 "عبدالحليم بخاري" at bounding box center [366, 126] width 170 height 9
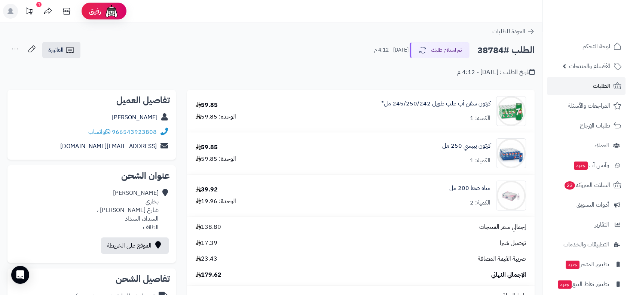
click at [16, 50] on icon at bounding box center [14, 49] width 15 height 15
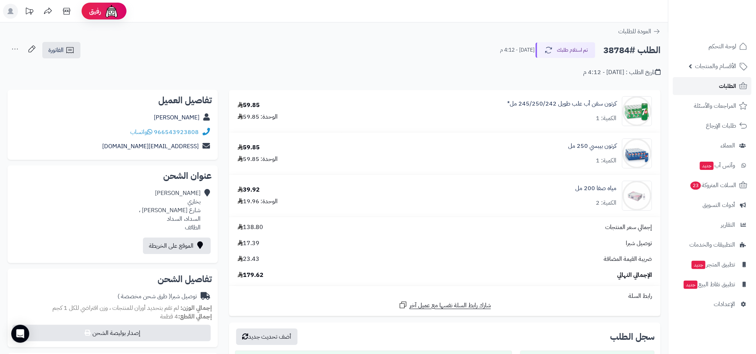
click at [726, 90] on span "الطلبات" at bounding box center [727, 86] width 17 height 10
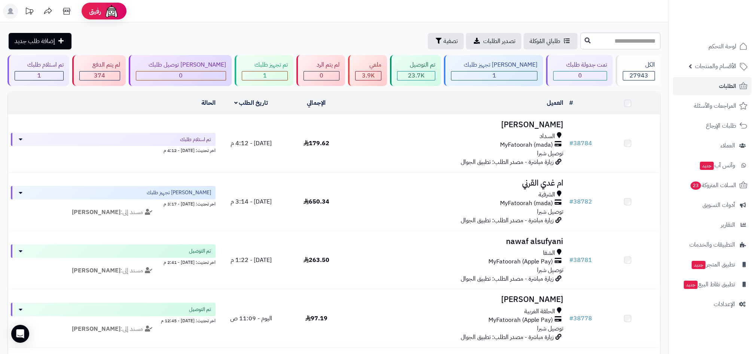
scroll to position [115, 0]
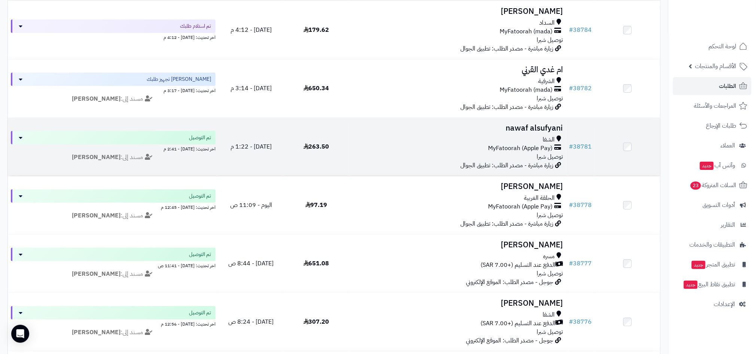
click at [536, 161] on span "زيارة مباشرة - مصدر الطلب: تطبيق الجوال" at bounding box center [507, 165] width 93 height 9
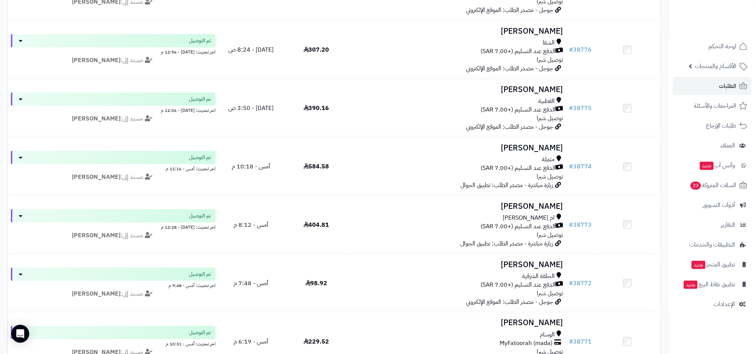
scroll to position [373, 0]
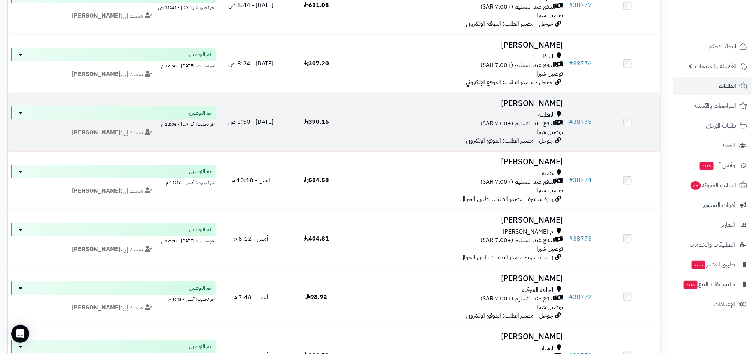
click at [530, 137] on span "جوجل - مصدر الطلب: الموقع الإلكتروني" at bounding box center [509, 140] width 87 height 9
click at [540, 119] on span "الدفع عند التسليم (+7.00 SAR)" at bounding box center [518, 123] width 75 height 9
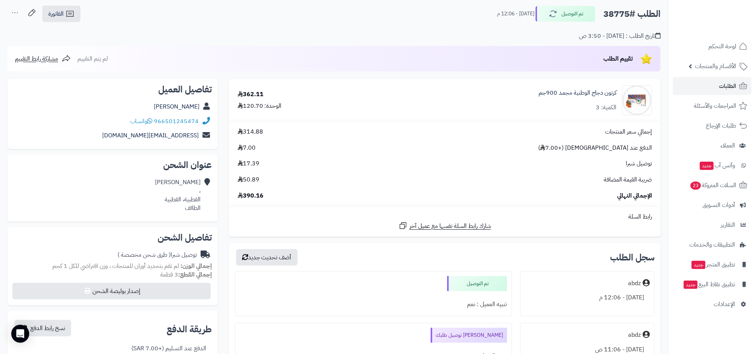
scroll to position [31, 0]
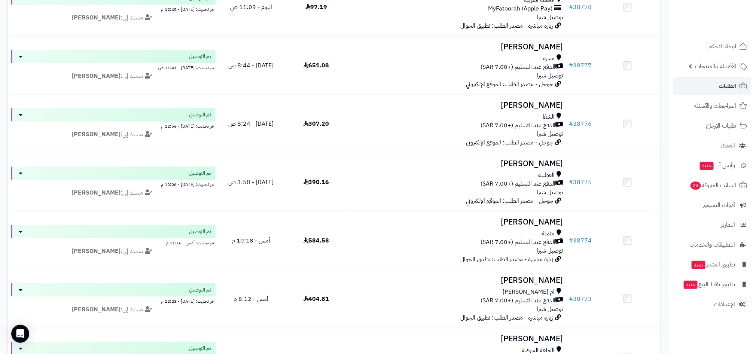
scroll to position [311, 0]
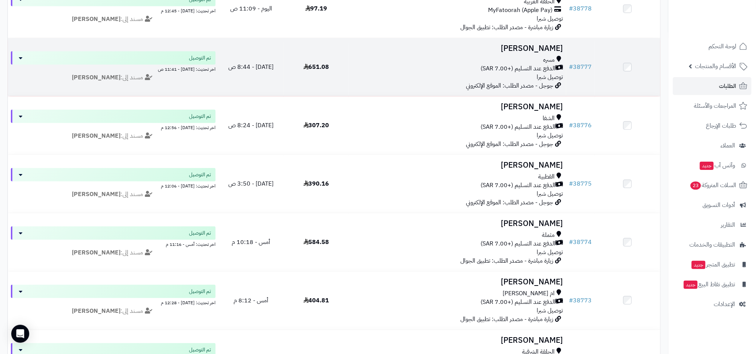
click at [550, 76] on span "توصيل شبرا" at bounding box center [550, 77] width 26 height 9
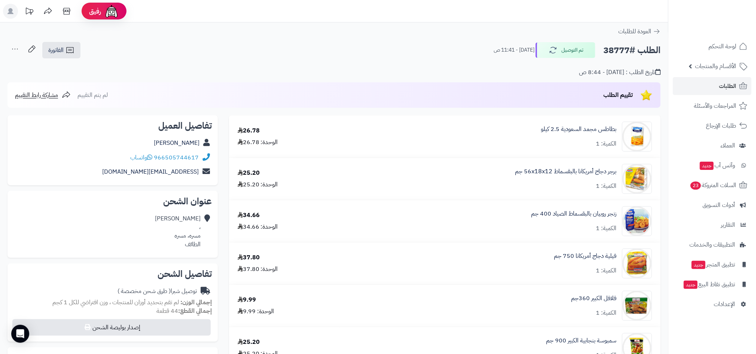
click at [15, 48] on icon at bounding box center [14, 49] width 15 height 15
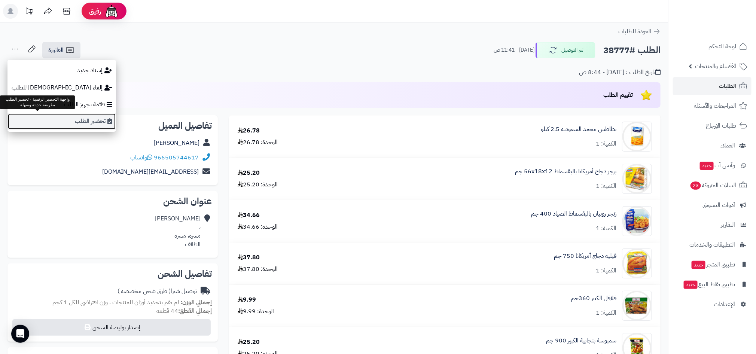
click at [37, 115] on link "تحضير الطلب" at bounding box center [61, 121] width 109 height 17
